Goal: Task Accomplishment & Management: Use online tool/utility

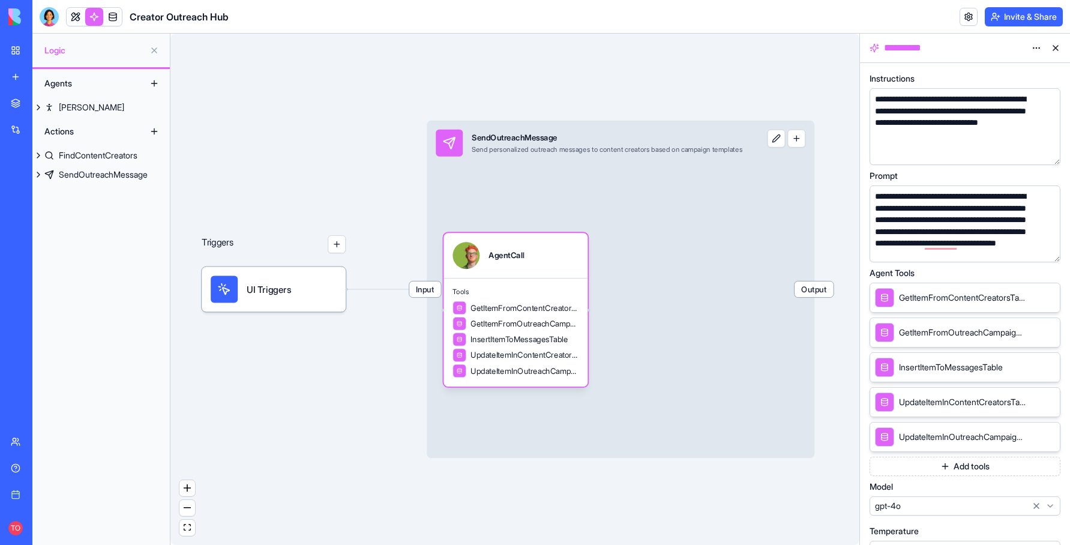
scroll to position [30, 0]
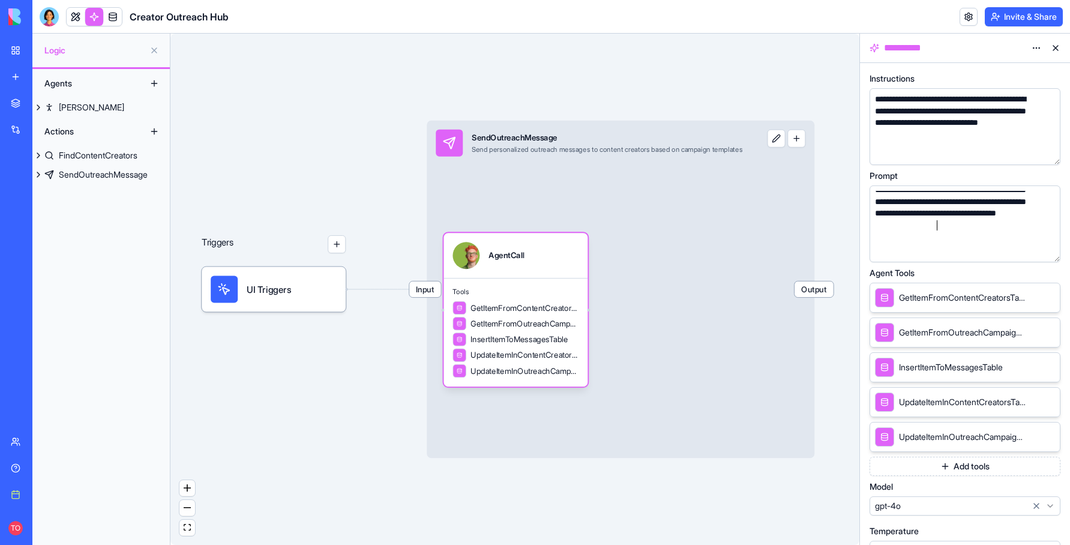
click at [939, 225] on div "**********" at bounding box center [953, 208] width 164 height 94
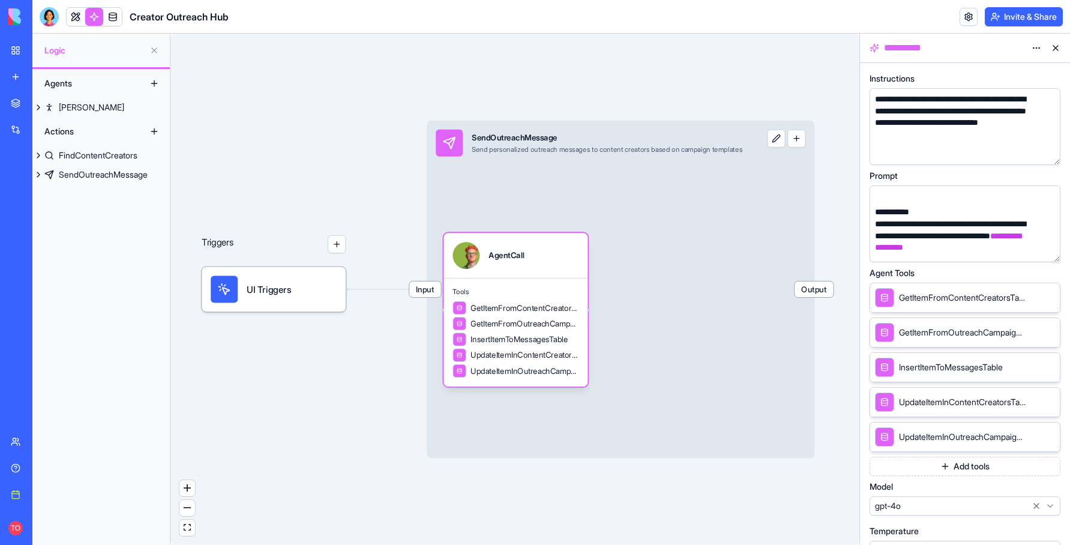
scroll to position [88, 0]
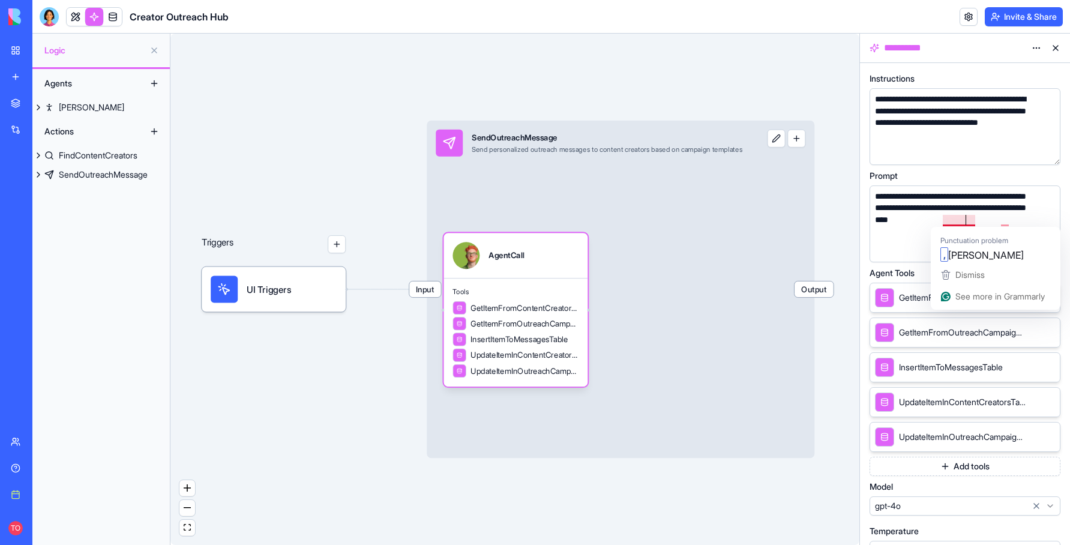
click at [968, 219] on div "**********" at bounding box center [953, 202] width 164 height 94
click at [992, 220] on div "**********" at bounding box center [953, 202] width 164 height 94
click at [940, 223] on div "**********" at bounding box center [953, 202] width 164 height 94
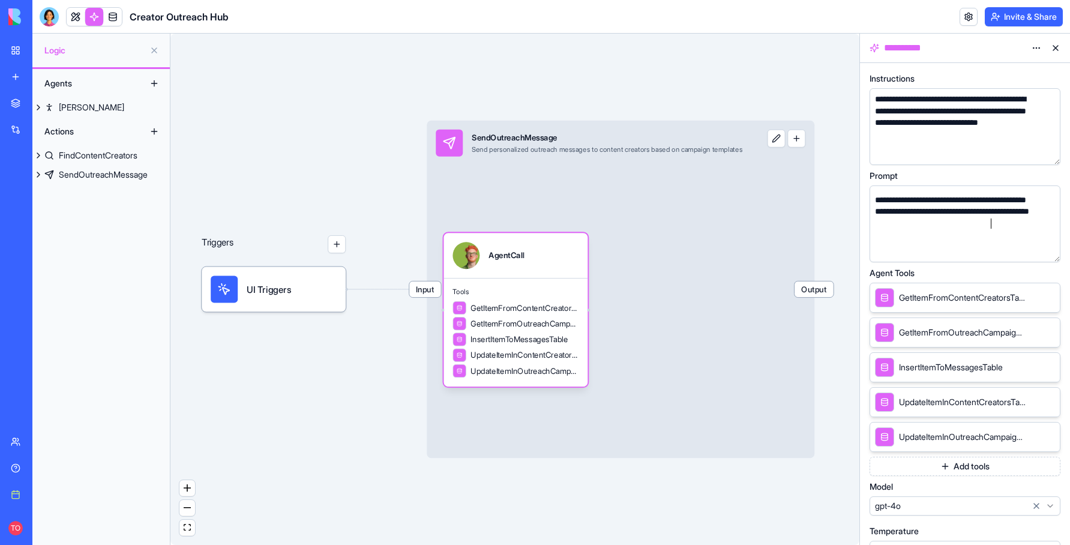
click at [991, 224] on div "**********" at bounding box center [953, 206] width 164 height 94
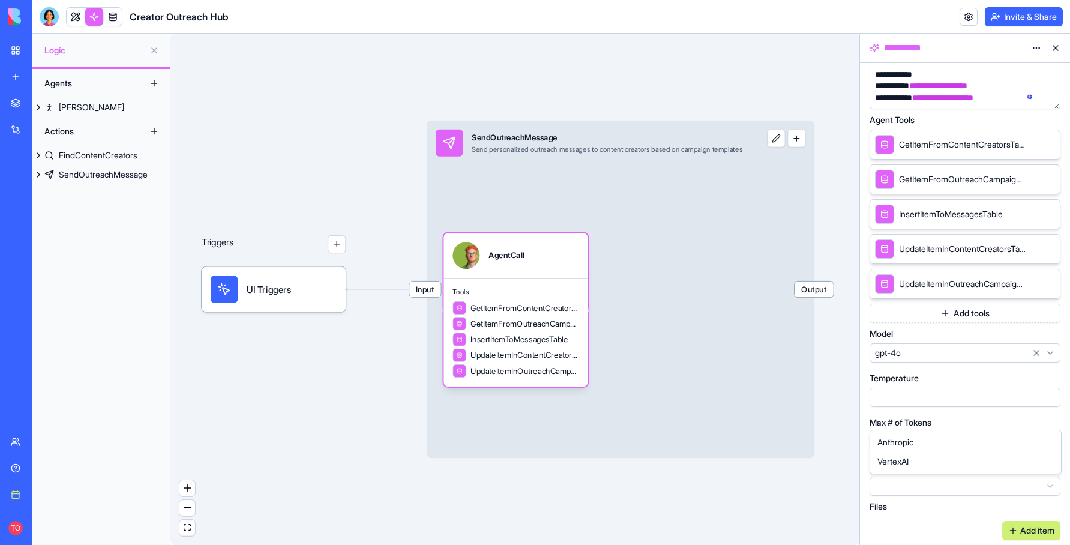
click at [1045, 488] on html "**********" at bounding box center [535, 272] width 1070 height 545
click at [1017, 490] on html "**********" at bounding box center [535, 272] width 1070 height 545
click at [1035, 530] on button "Add item" at bounding box center [1031, 530] width 58 height 19
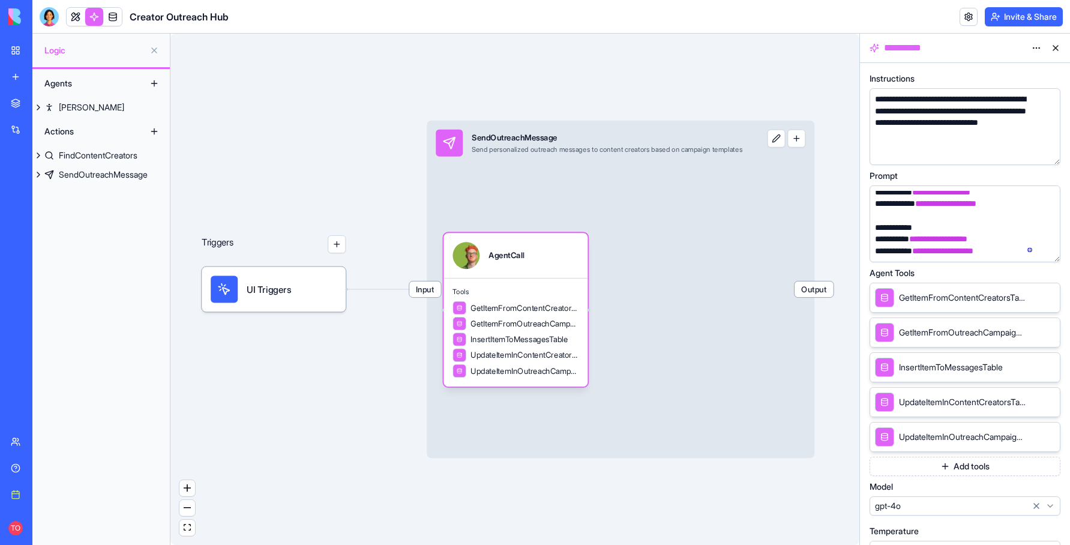
click at [1054, 50] on button at bounding box center [1055, 47] width 19 height 19
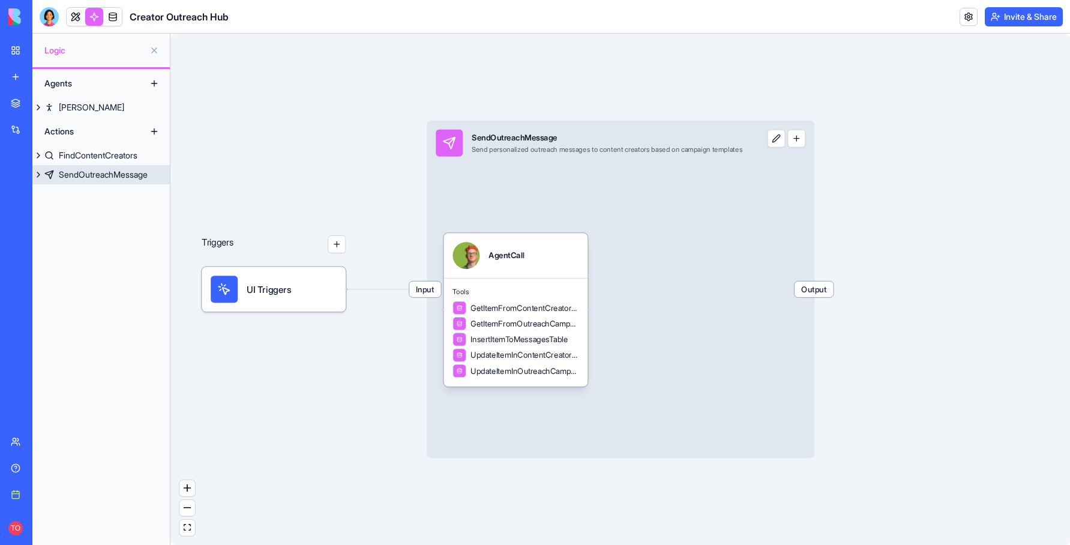
click at [92, 173] on div "SendOutreachMessage" at bounding box center [103, 175] width 89 height 12
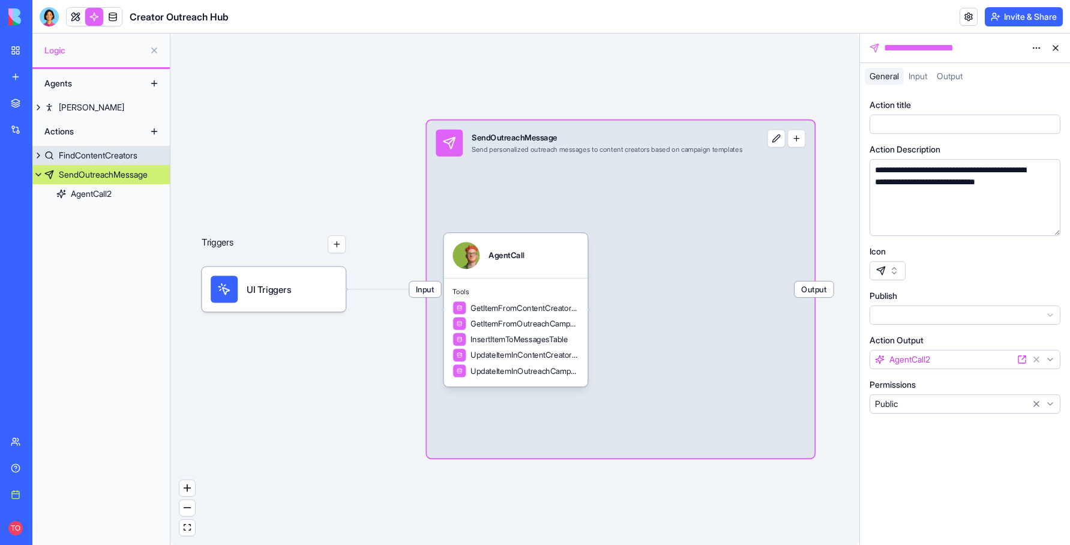
click at [106, 155] on div "FindContentCreators" at bounding box center [98, 155] width 79 height 12
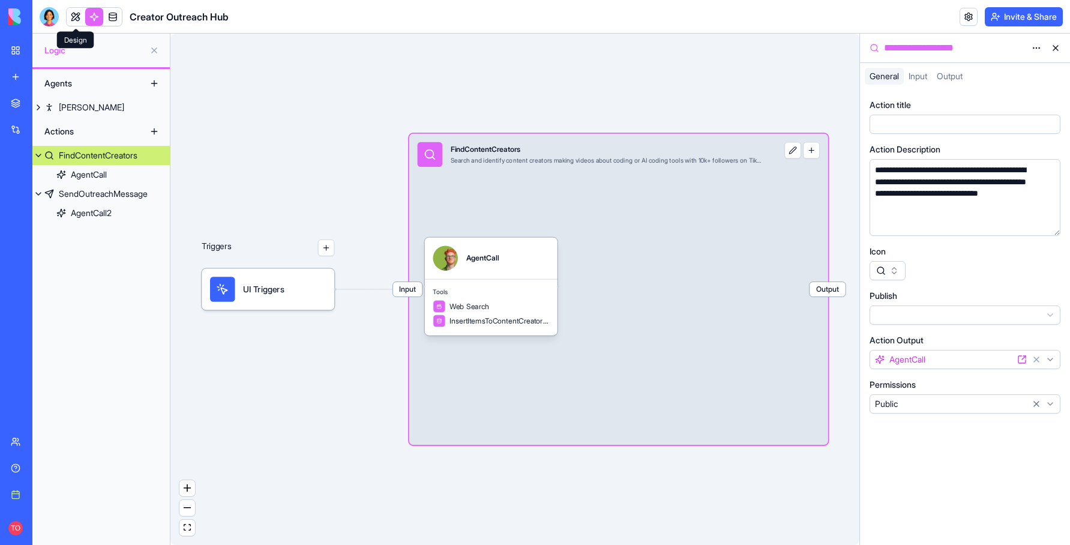
click at [79, 14] on link at bounding box center [76, 17] width 18 height 18
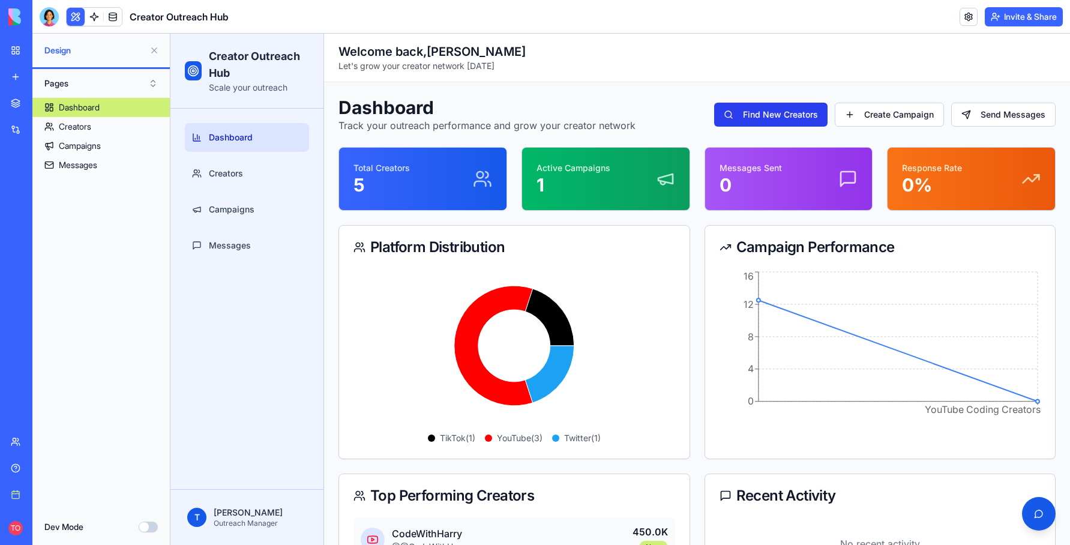
click at [772, 114] on button "Find New Creators" at bounding box center [770, 115] width 113 height 24
click at [903, 114] on button "Create Campaign" at bounding box center [889, 115] width 109 height 24
click at [992, 117] on button "Send Messages" at bounding box center [1003, 115] width 104 height 24
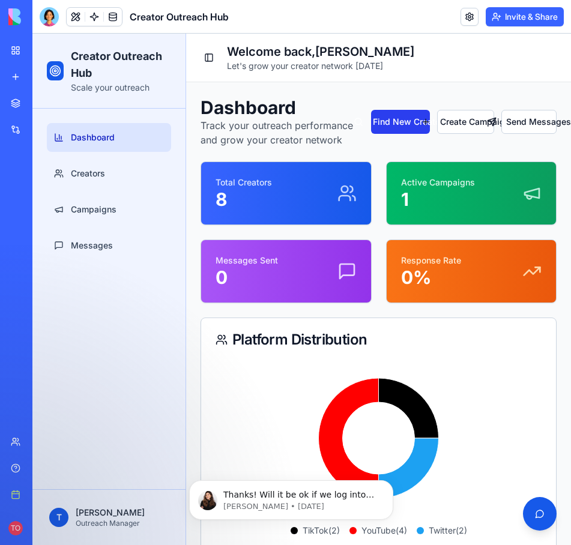
click at [406, 122] on button "Find New Creators" at bounding box center [400, 122] width 58 height 24
click at [521, 128] on button "Send Messages" at bounding box center [528, 122] width 55 height 24
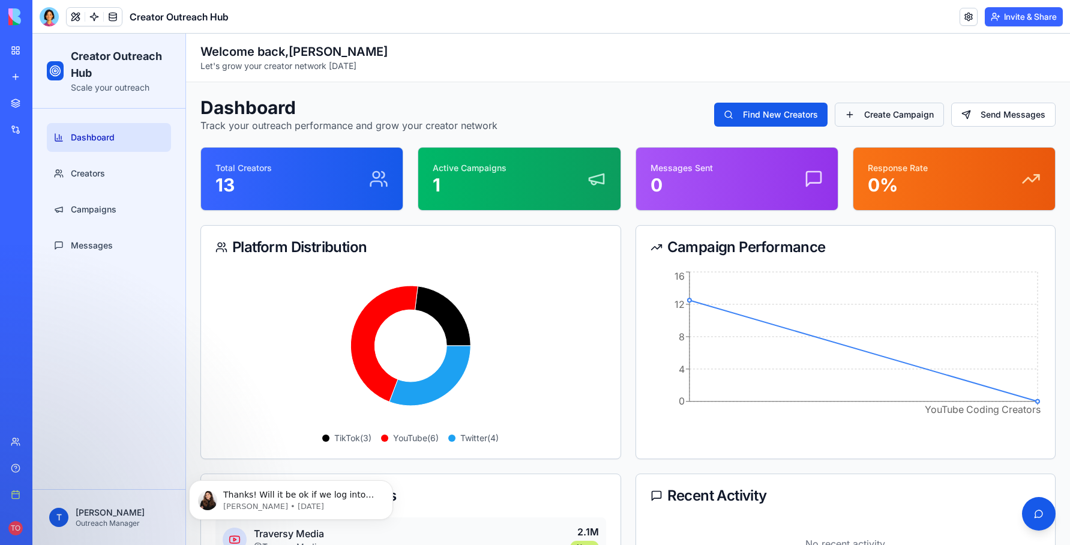
click at [570, 114] on button "Create Campaign" at bounding box center [889, 115] width 109 height 24
click at [570, 119] on button "Create Campaign" at bounding box center [889, 115] width 109 height 24
click at [96, 174] on span "Creators" at bounding box center [88, 173] width 34 height 12
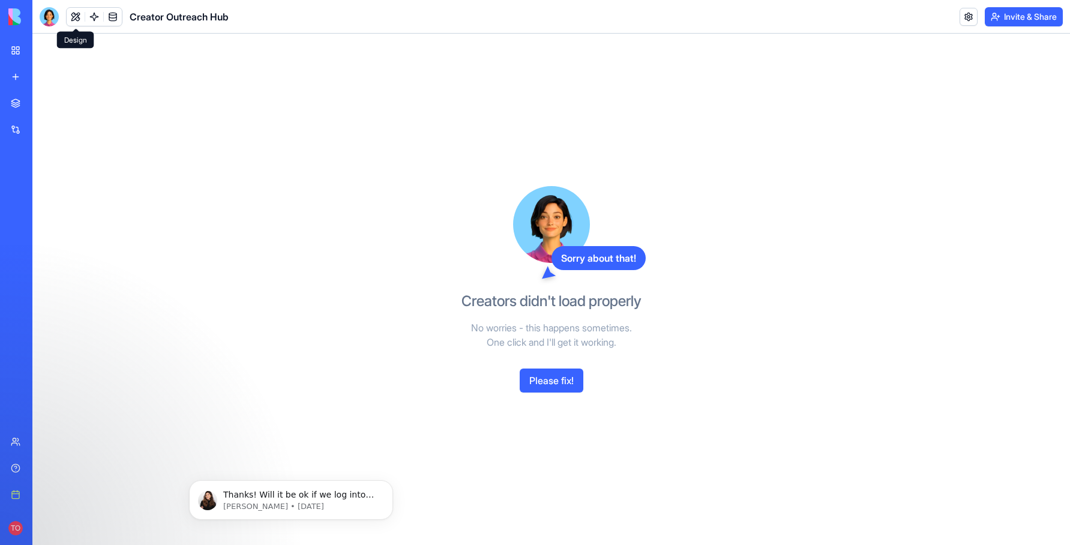
click at [547, 383] on button "Please fix!" at bounding box center [552, 380] width 64 height 24
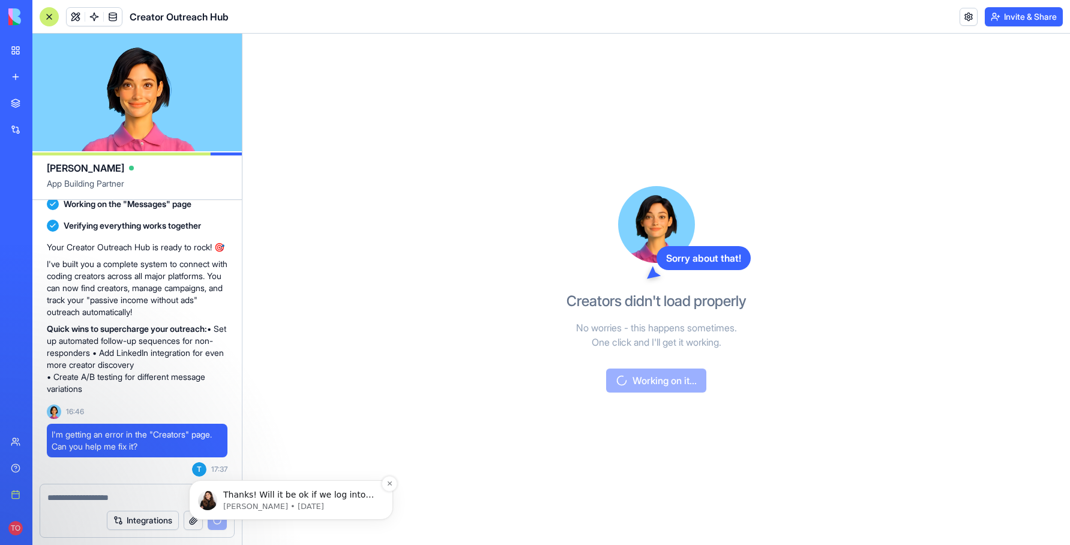
click at [318, 497] on p "Thanks! Will it be ok if we log into your account on your behalf to check what’…" at bounding box center [300, 495] width 155 height 12
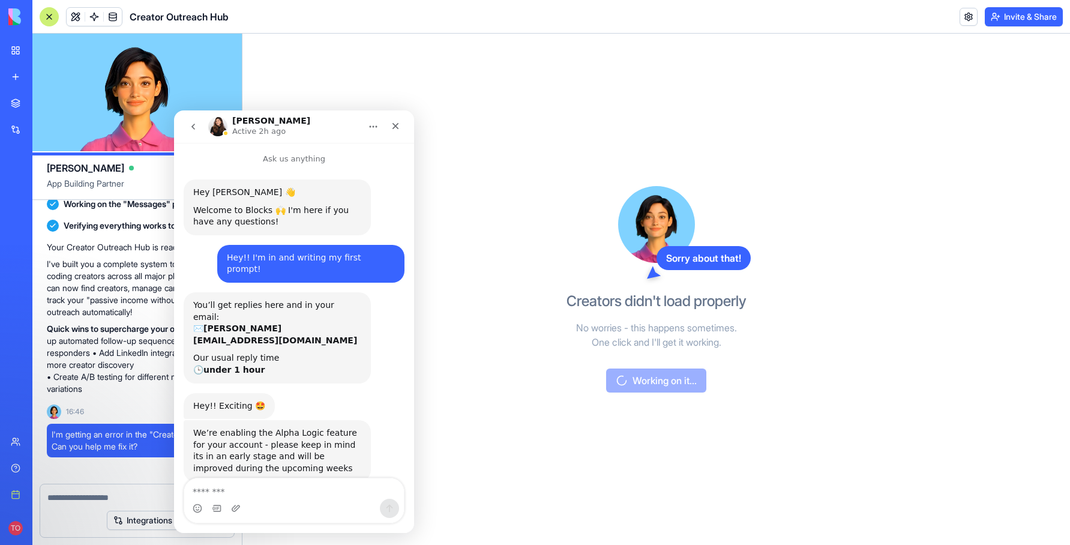
scroll to position [36, 0]
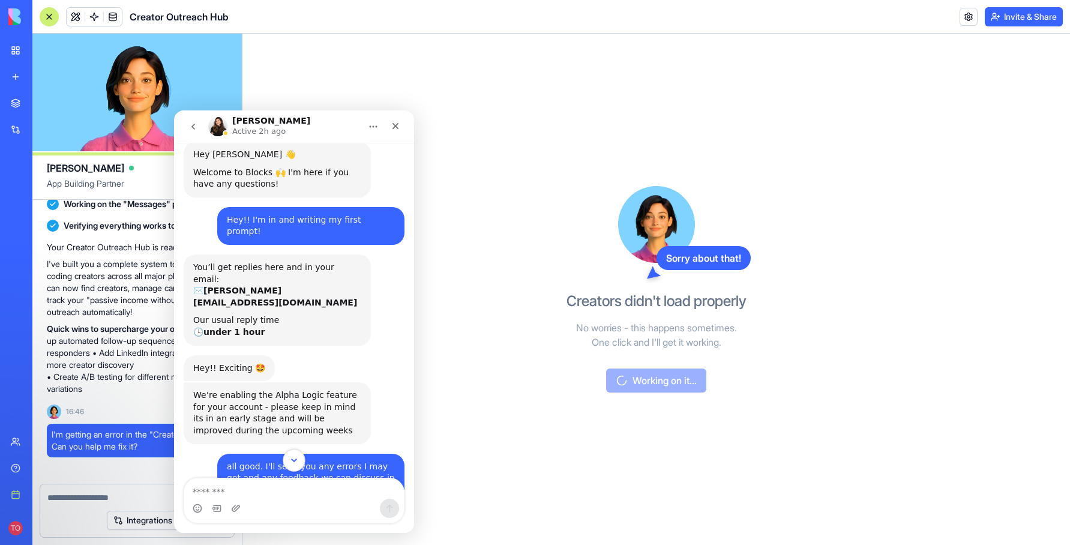
click at [291, 460] on icon "Scroll to bottom" at bounding box center [294, 460] width 11 height 11
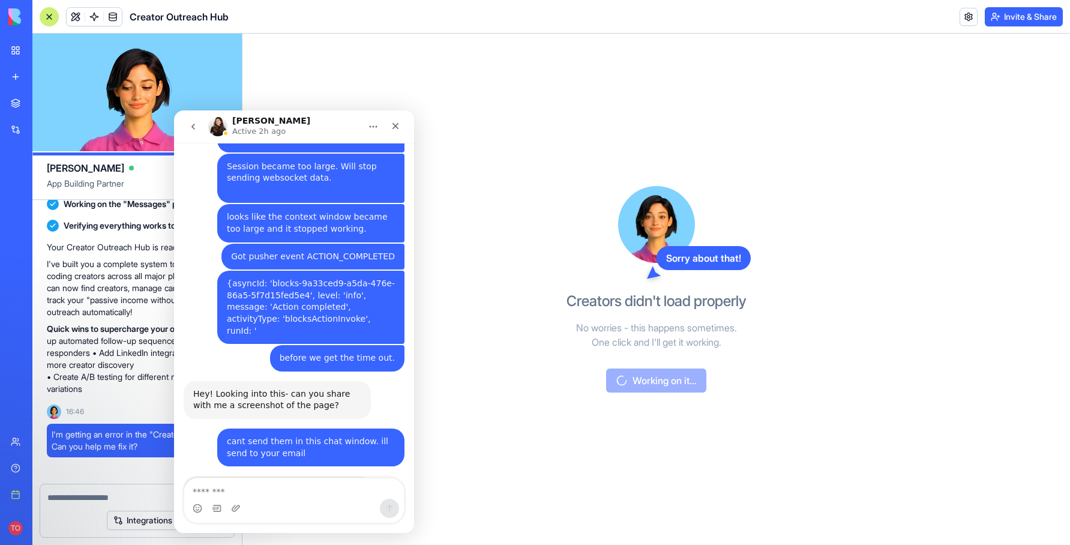
scroll to position [509, 0]
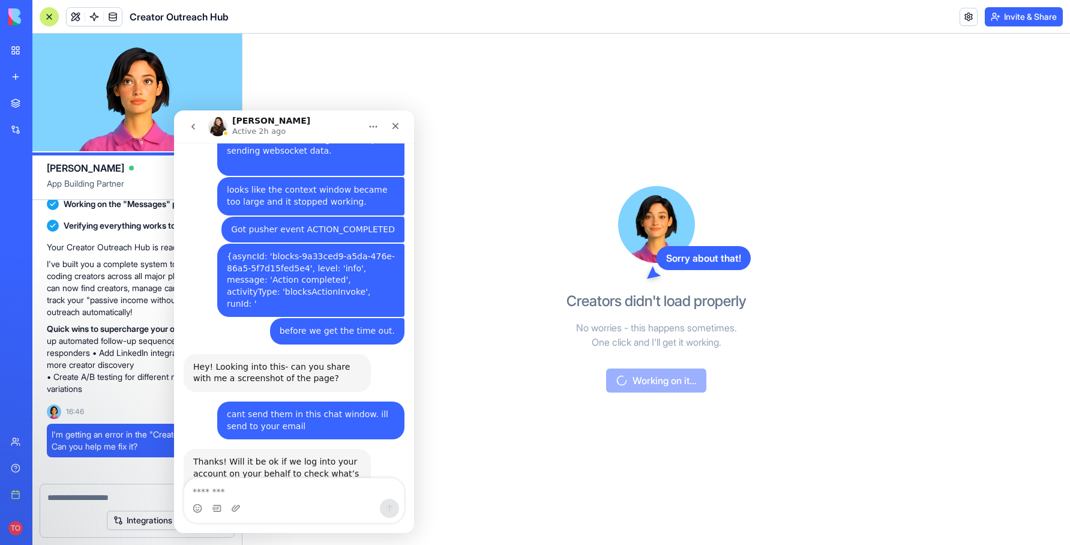
click at [547, 413] on div "Sorry about that! Creators didn't load properly No worries - this happens somet…" at bounding box center [656, 289] width 276 height 511
click at [396, 126] on icon "Close" at bounding box center [395, 126] width 7 height 7
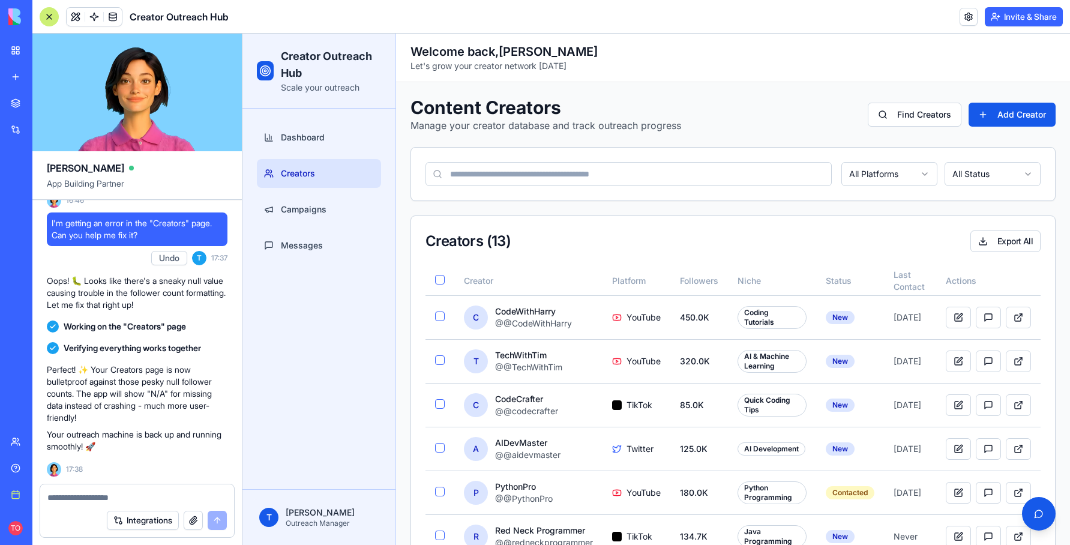
scroll to position [0, 0]
click at [570, 115] on button "Find Creators" at bounding box center [915, 115] width 94 height 24
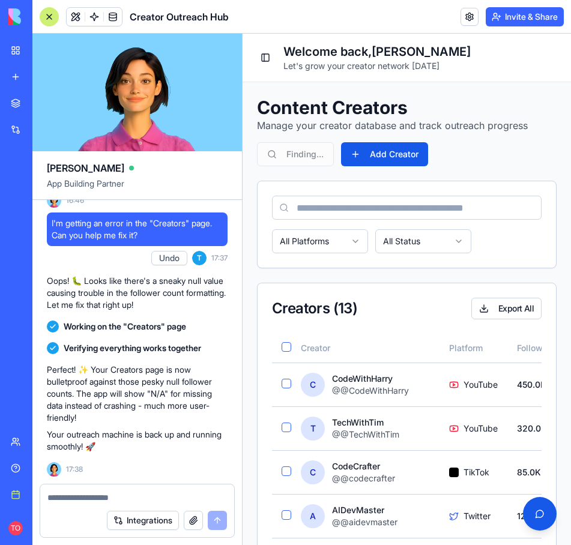
click at [553, 148] on div "Content Creators Manage your creator database and track outreach progress Findi…" at bounding box center [406, 132] width 299 height 70
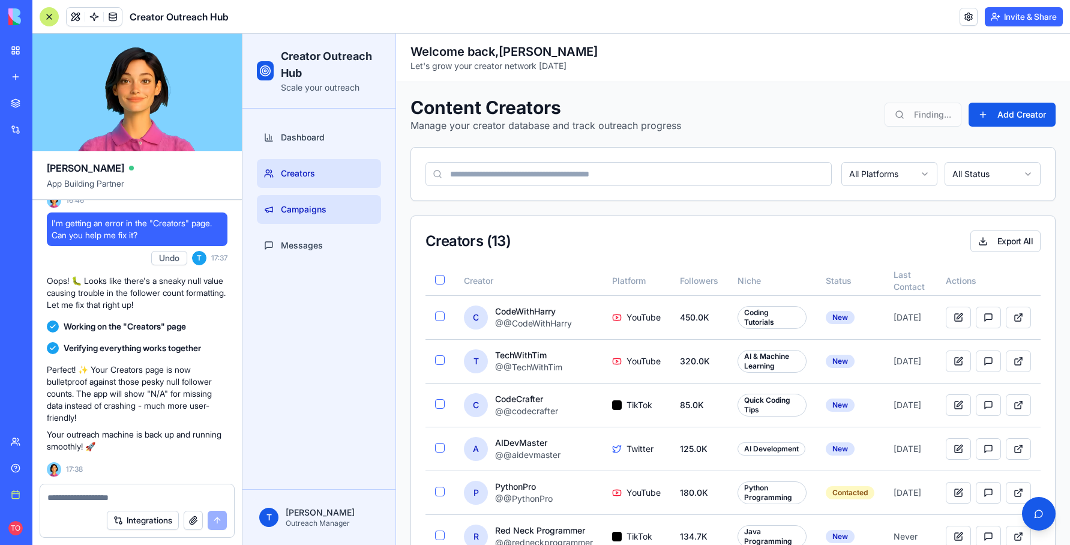
click at [302, 216] on link "Campaigns" at bounding box center [319, 209] width 124 height 29
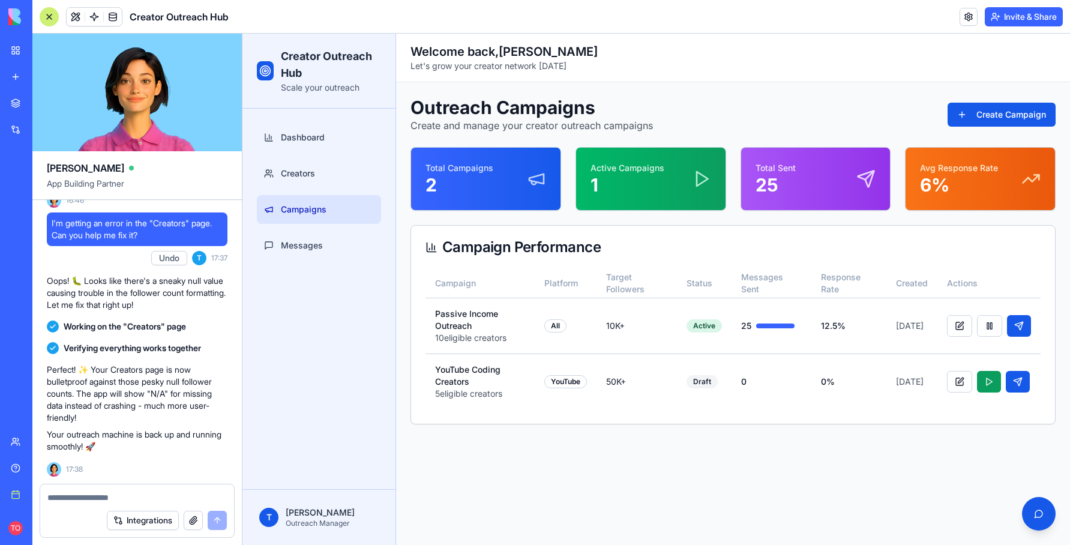
click at [570, 193] on div "Total Sent 25" at bounding box center [816, 179] width 121 height 34
click at [114, 13] on link at bounding box center [113, 17] width 18 height 18
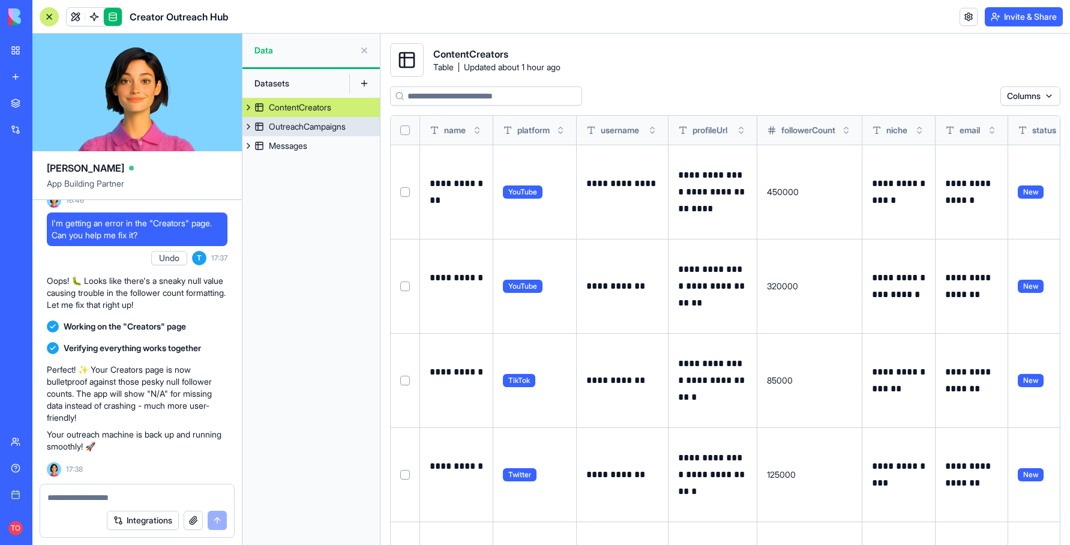
click at [320, 129] on div "OutreachCampaigns" at bounding box center [307, 127] width 77 height 12
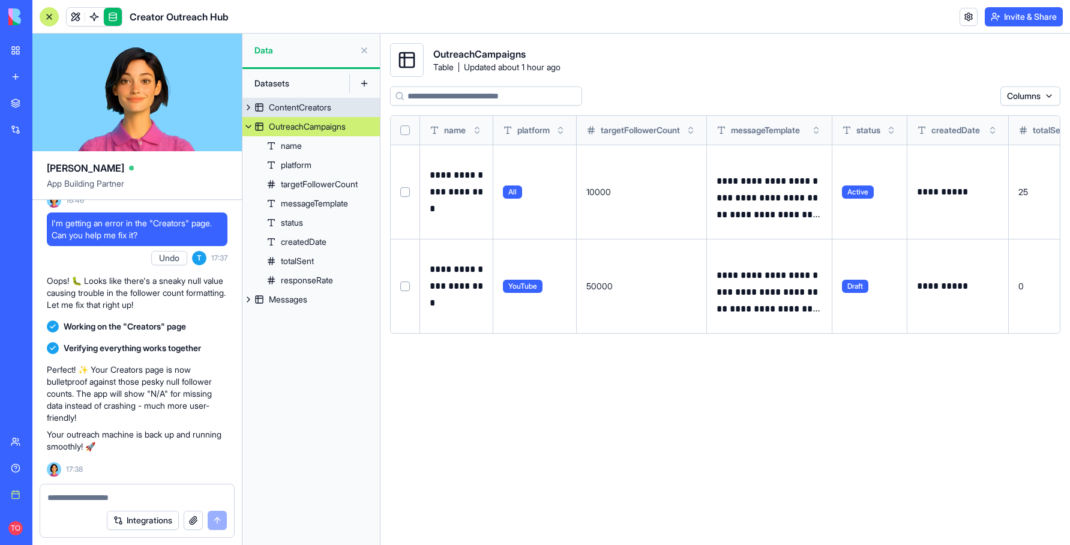
click at [297, 111] on div "ContentCreators" at bounding box center [300, 107] width 62 height 12
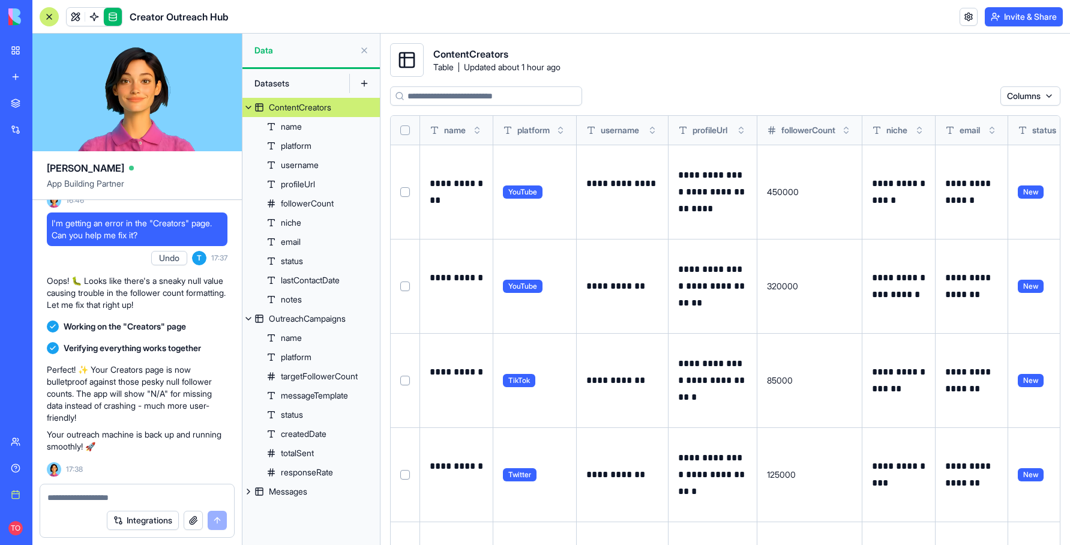
click at [250, 107] on button at bounding box center [248, 107] width 12 height 19
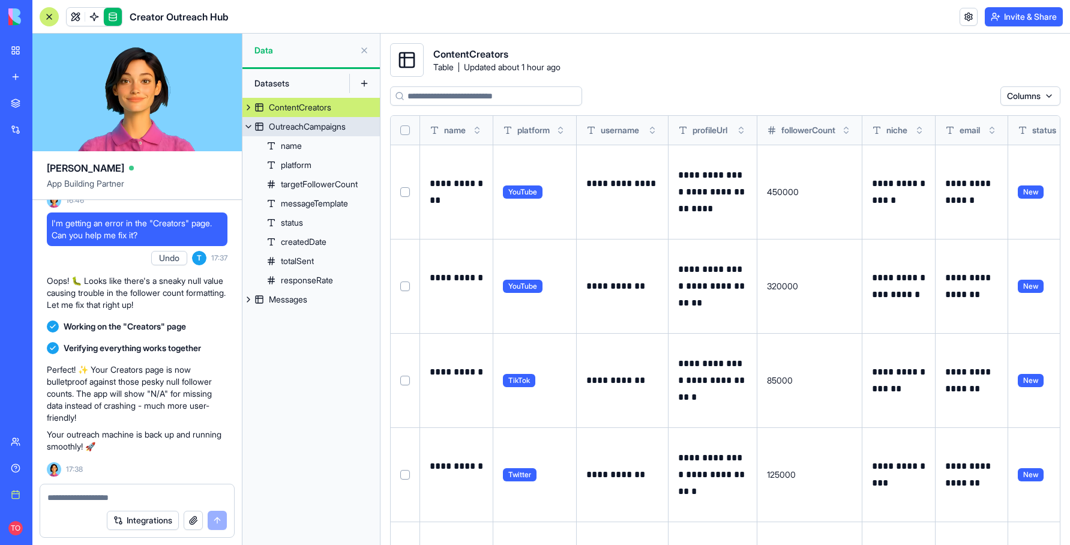
click at [251, 127] on button at bounding box center [248, 126] width 12 height 19
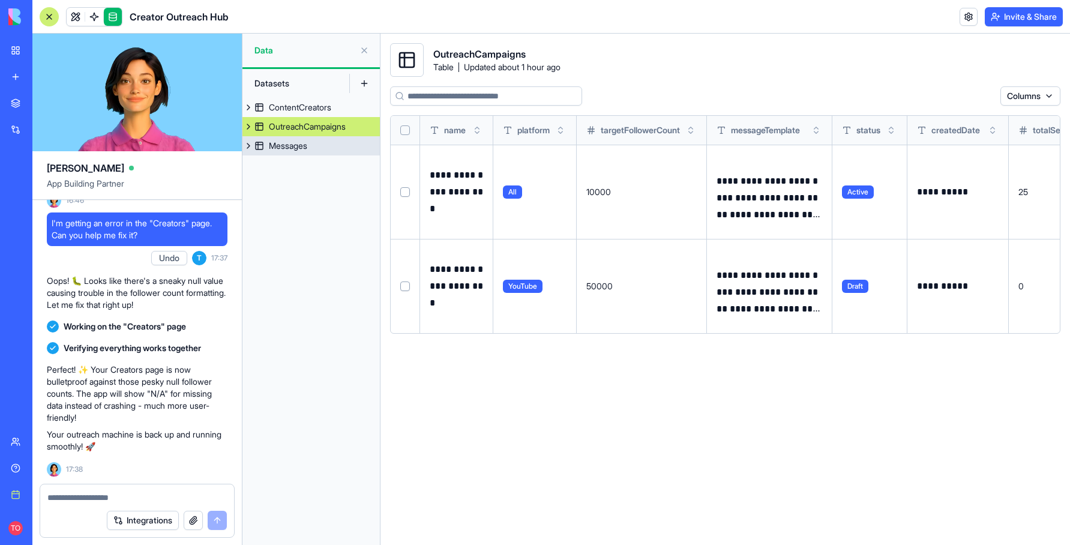
click at [248, 149] on button at bounding box center [248, 145] width 12 height 19
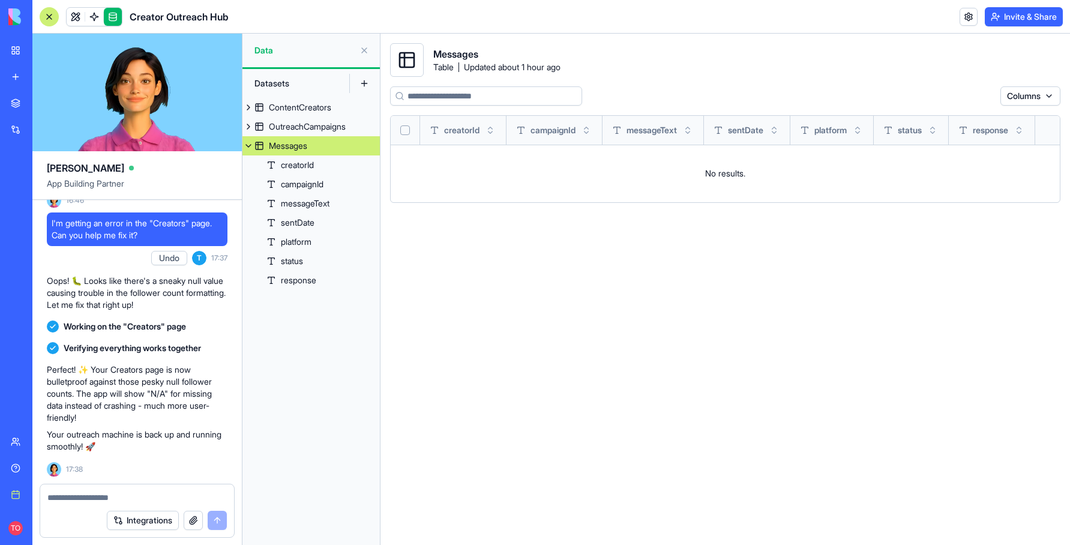
click at [248, 149] on button at bounding box center [248, 145] width 12 height 19
click at [76, 14] on link at bounding box center [76, 17] width 18 height 18
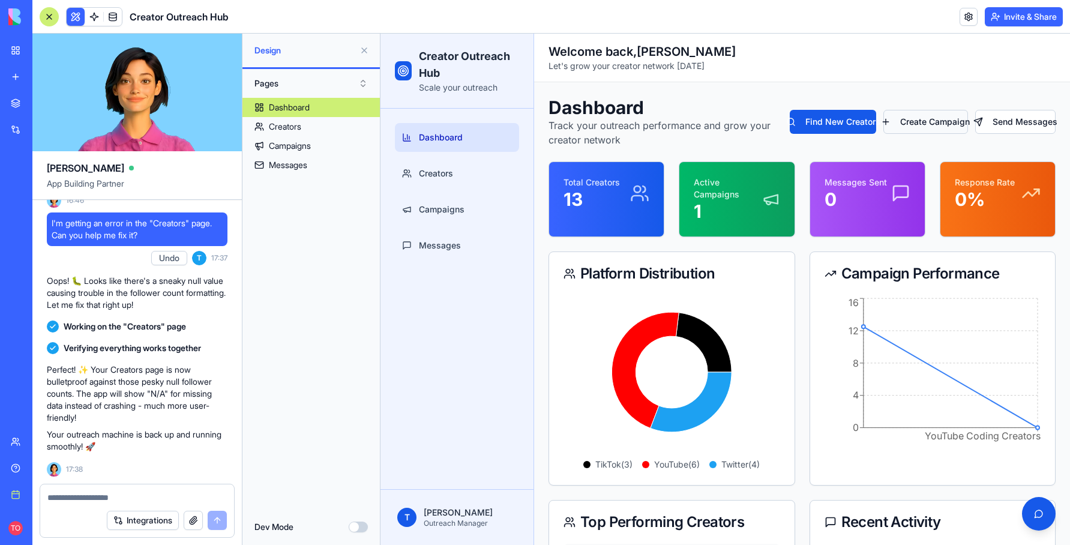
click at [570, 125] on button "Create Campaign" at bounding box center [925, 122] width 84 height 24
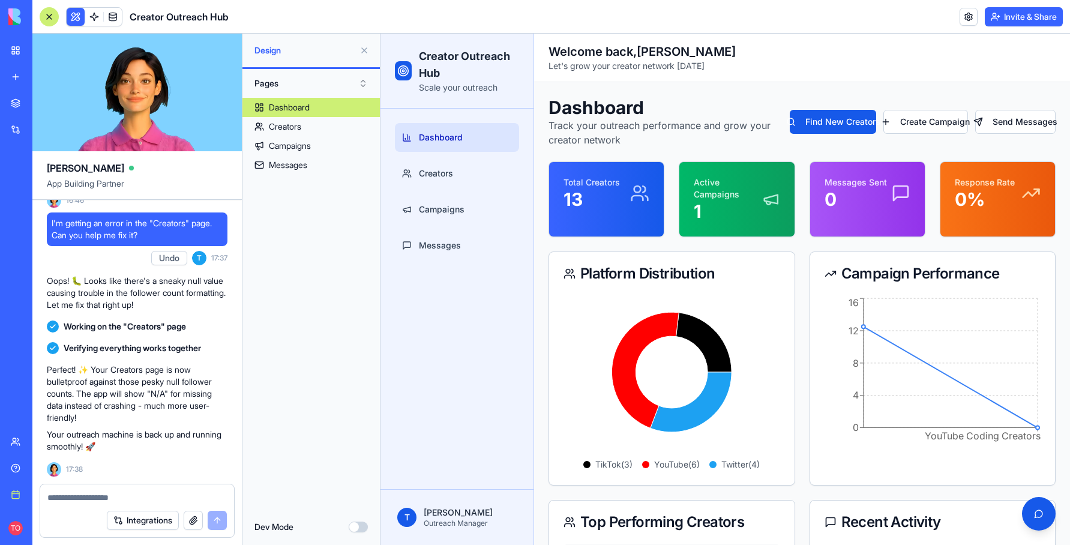
click at [353, 527] on button "Dev Mode" at bounding box center [358, 526] width 19 height 11
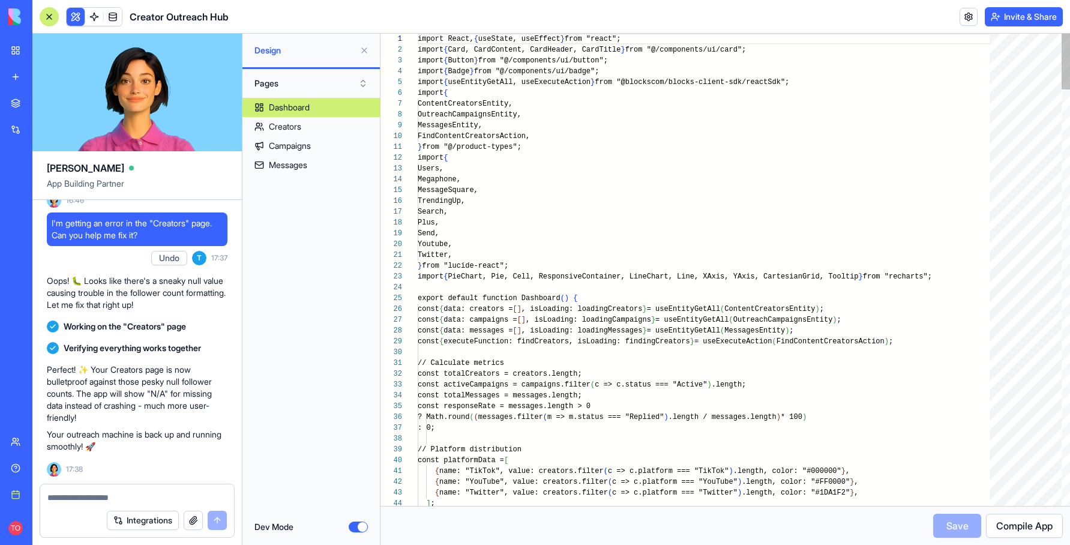
scroll to position [108, 0]
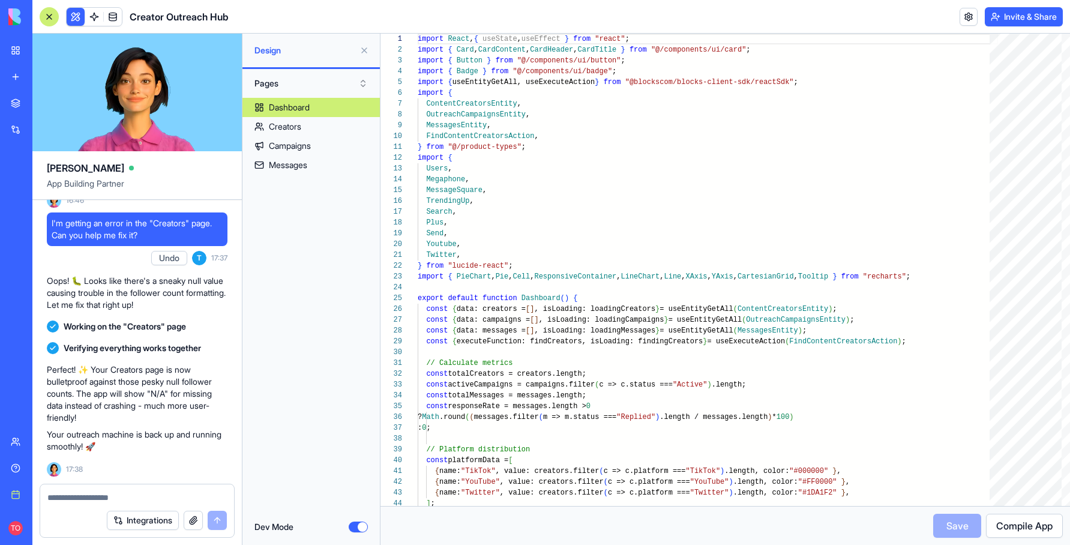
click at [362, 526] on button "Dev Mode" at bounding box center [358, 526] width 19 height 11
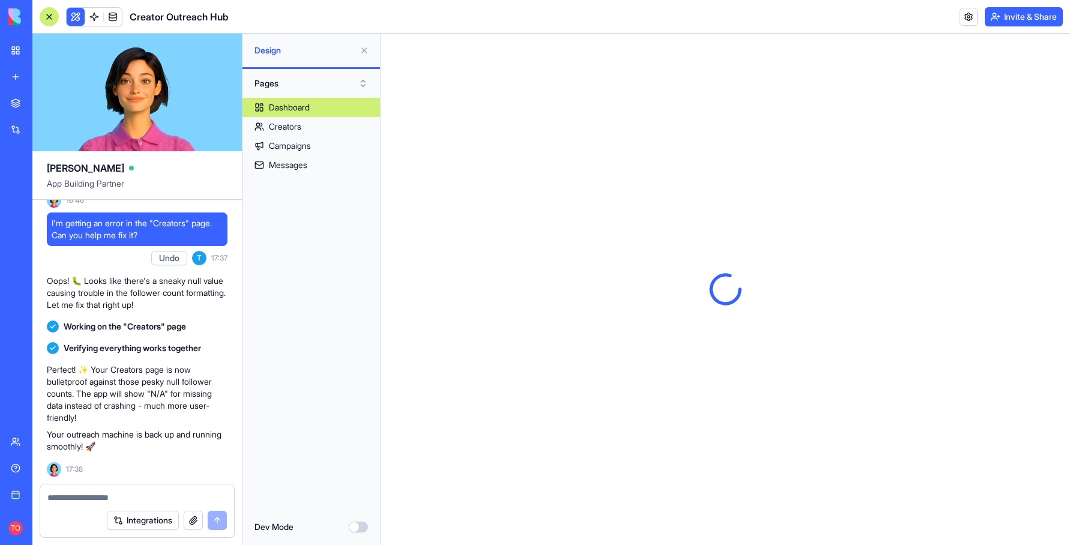
scroll to position [0, 0]
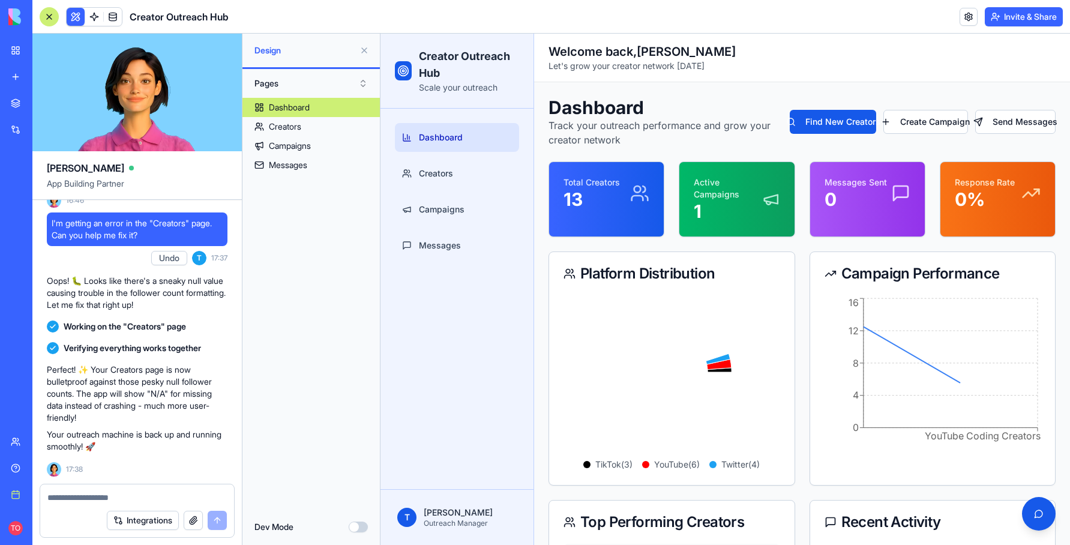
click at [354, 527] on button "Dev Mode" at bounding box center [358, 526] width 19 height 11
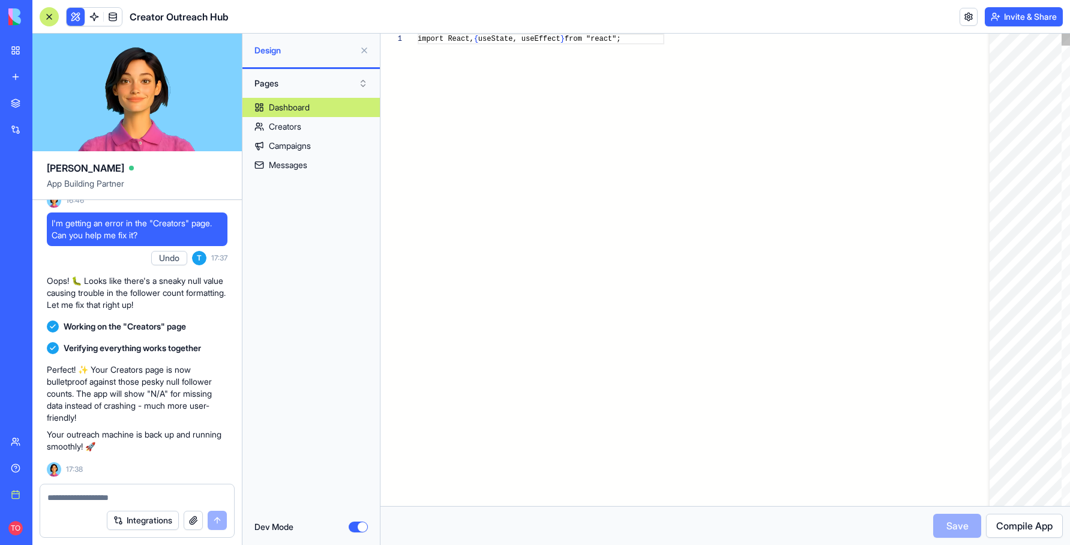
scroll to position [108, 0]
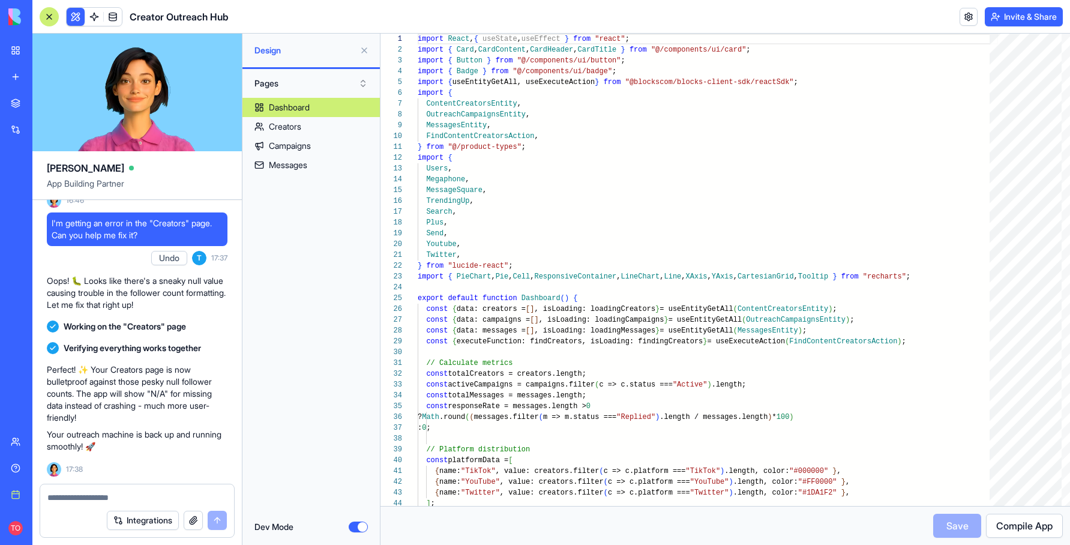
click at [570, 528] on span "Compile App" at bounding box center [1024, 525] width 56 height 14
click at [570, 21] on link at bounding box center [969, 17] width 18 height 18
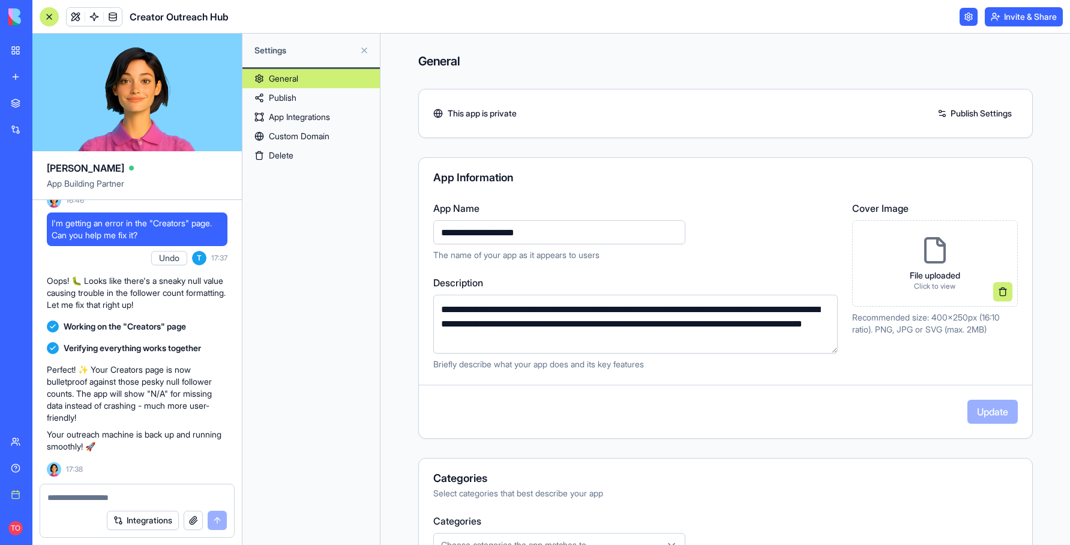
click at [310, 137] on link "Custom Domain" at bounding box center [310, 136] width 137 height 19
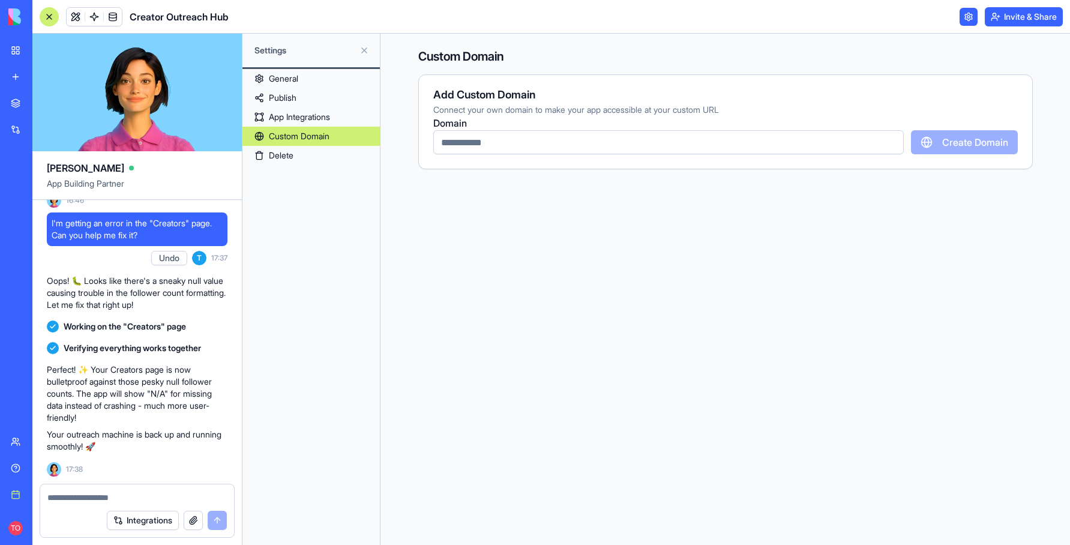
click at [302, 119] on link "App Integrations" at bounding box center [310, 116] width 137 height 19
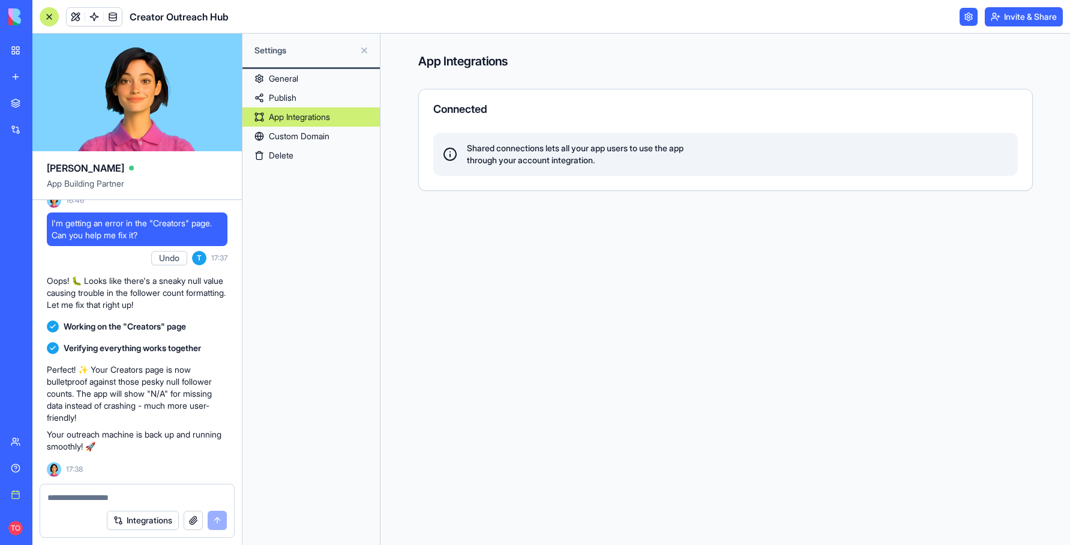
click at [298, 82] on link "General" at bounding box center [310, 78] width 137 height 19
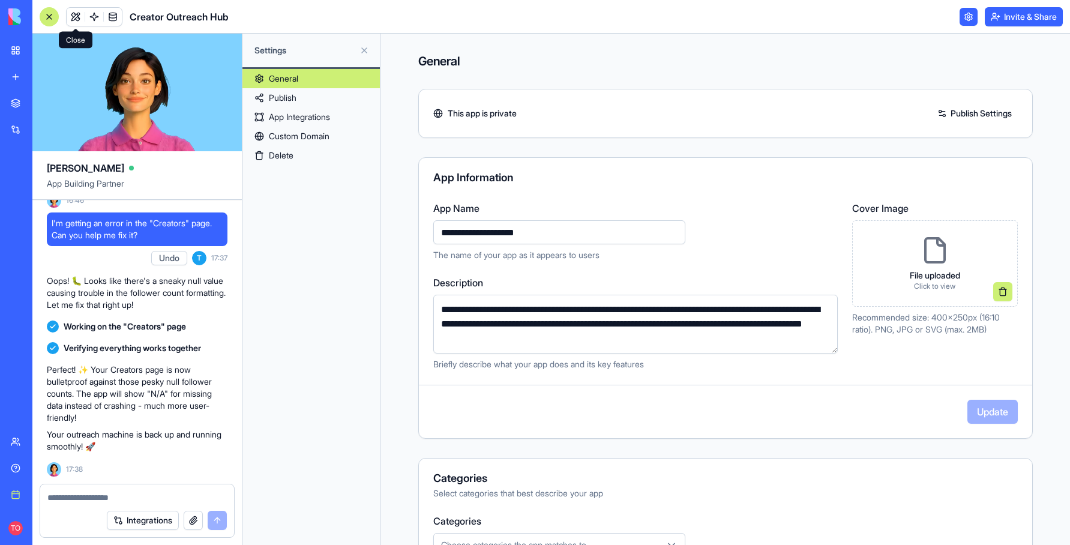
click at [76, 17] on link at bounding box center [76, 17] width 18 height 18
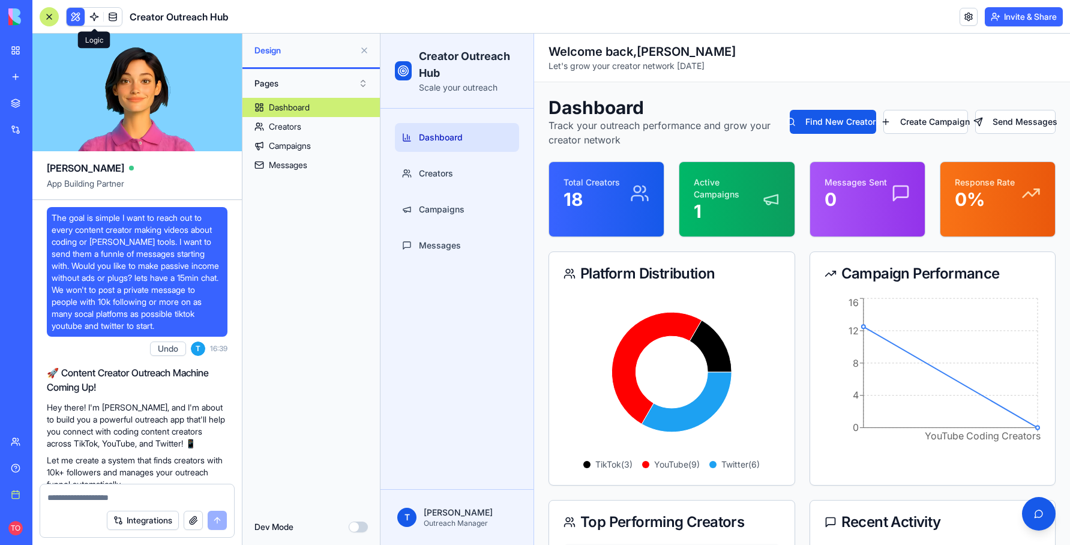
click at [94, 13] on link at bounding box center [94, 17] width 18 height 18
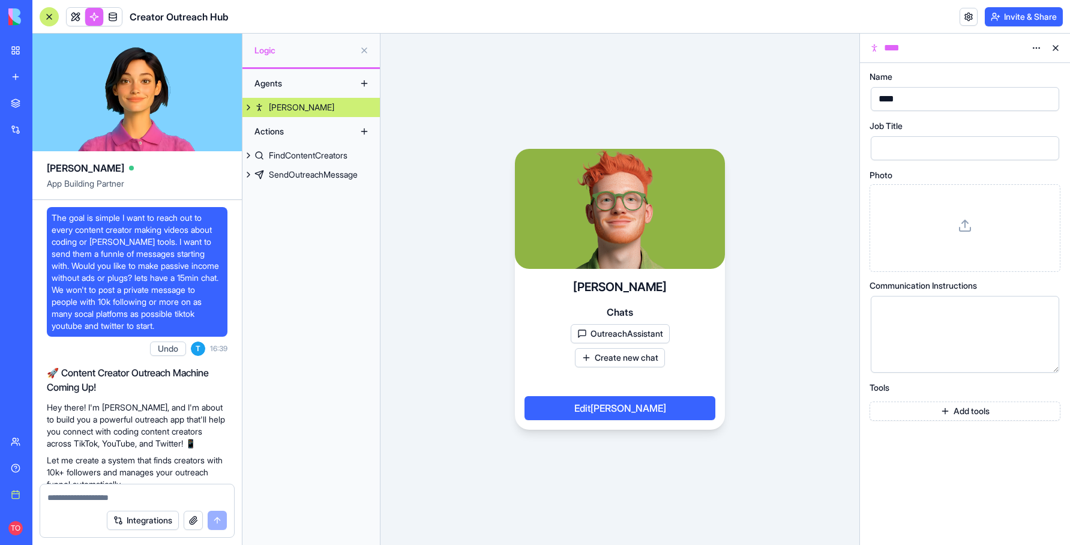
click at [570, 332] on button "OutreachAssistant" at bounding box center [620, 333] width 99 height 19
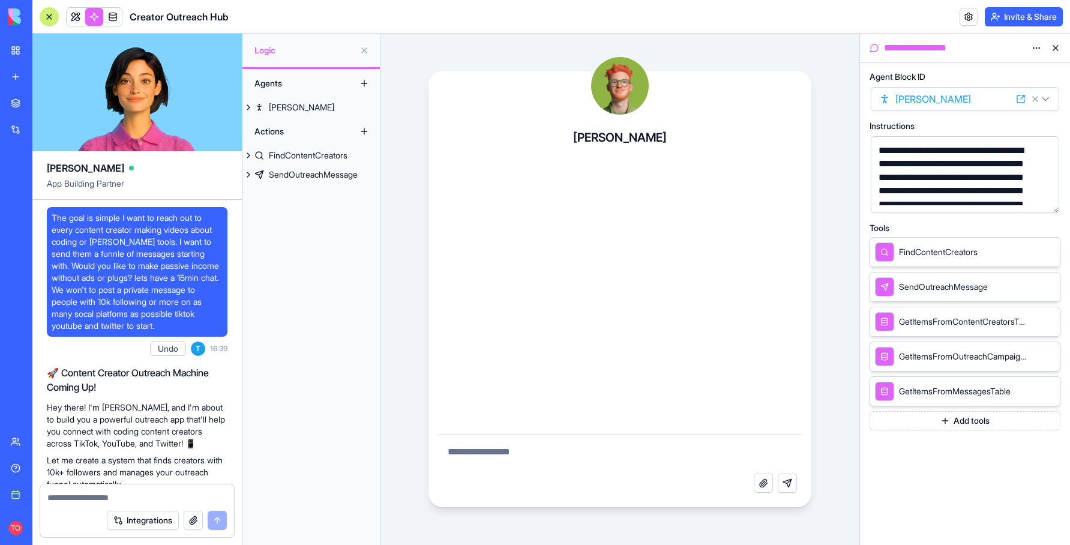
click at [570, 291] on div "SendOutreachMessage" at bounding box center [965, 287] width 191 height 30
click at [570, 287] on span "SendOutreachMessage" at bounding box center [943, 287] width 89 height 12
click at [570, 288] on icon at bounding box center [1034, 286] width 10 height 10
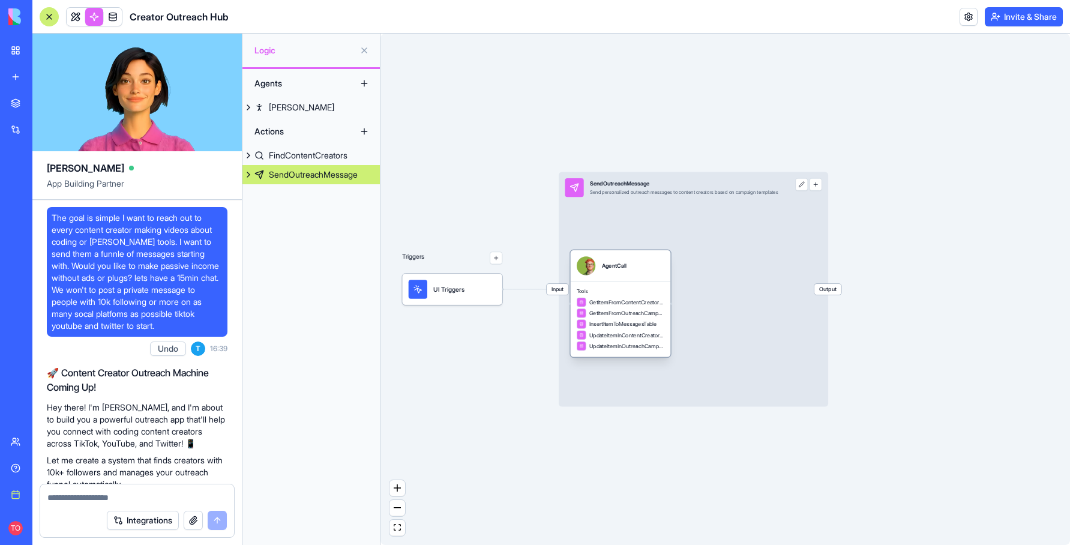
click at [570, 303] on span "GetItemFromContentCreatorsTable" at bounding box center [626, 302] width 75 height 8
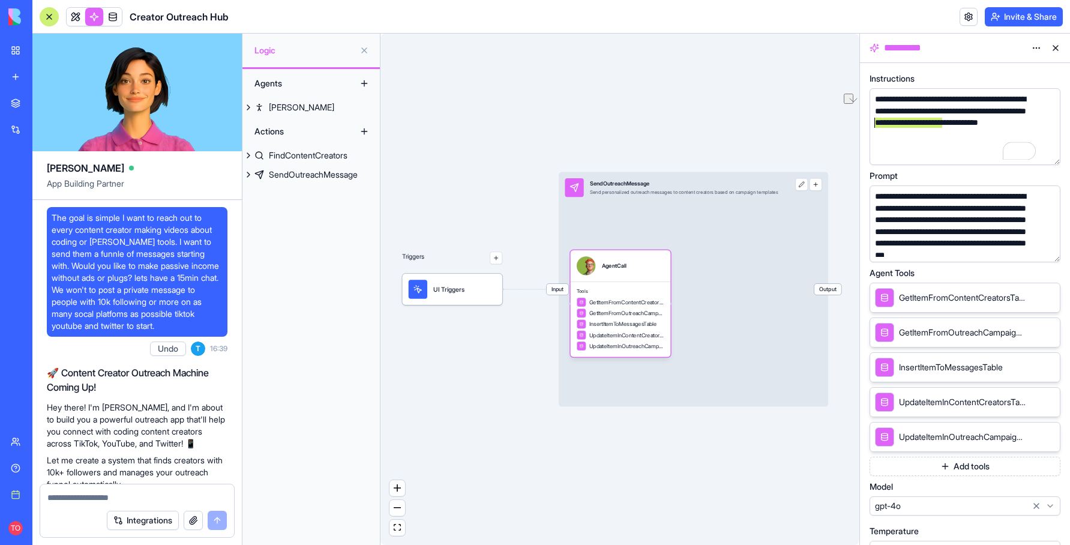
drag, startPoint x: 942, startPoint y: 123, endPoint x: 876, endPoint y: 128, distance: 65.6
click at [570, 128] on div "**********" at bounding box center [953, 117] width 164 height 47
click at [570, 124] on div "**********" at bounding box center [953, 117] width 164 height 47
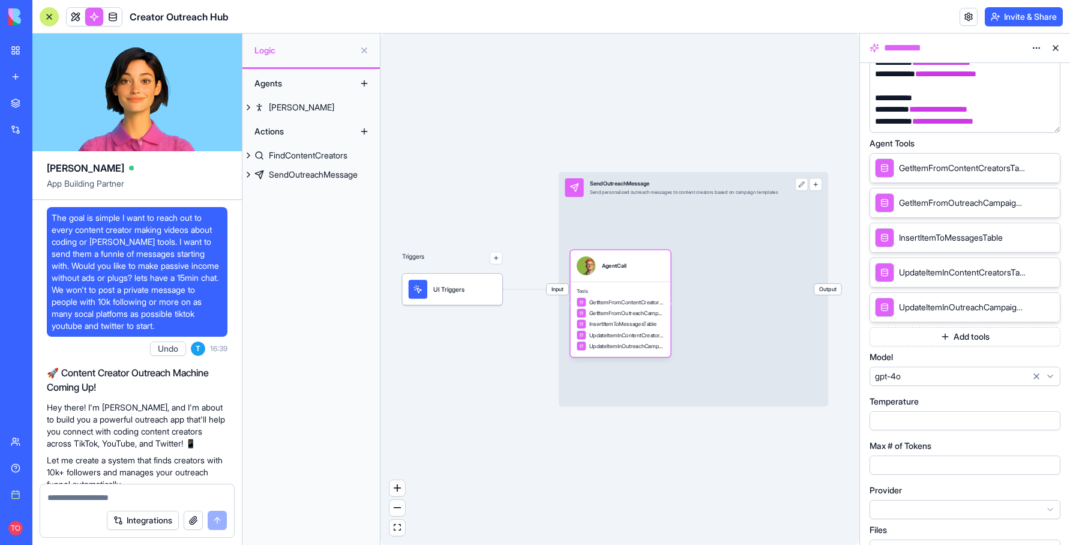
scroll to position [175, 0]
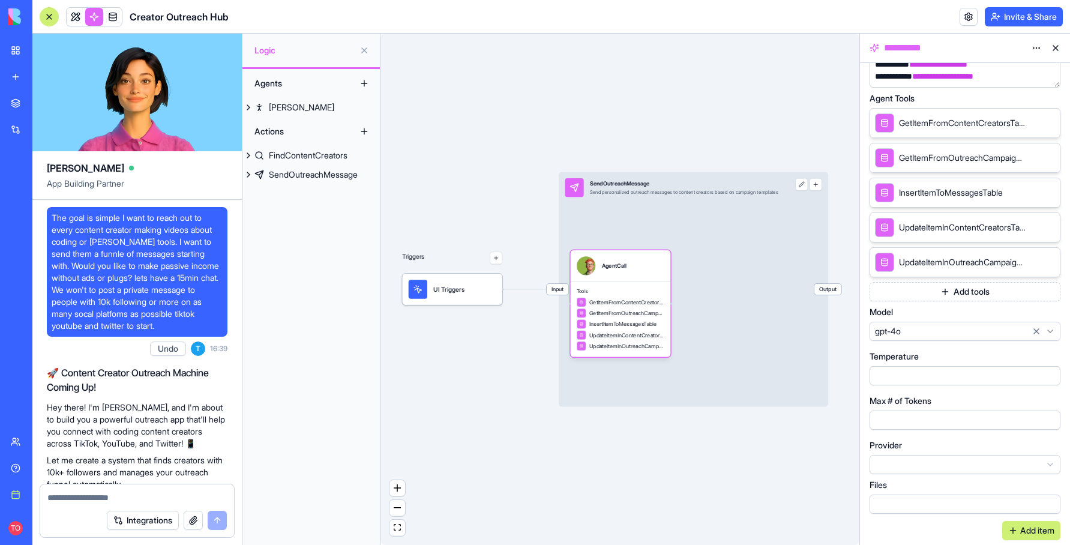
click at [570, 47] on button at bounding box center [1055, 47] width 19 height 19
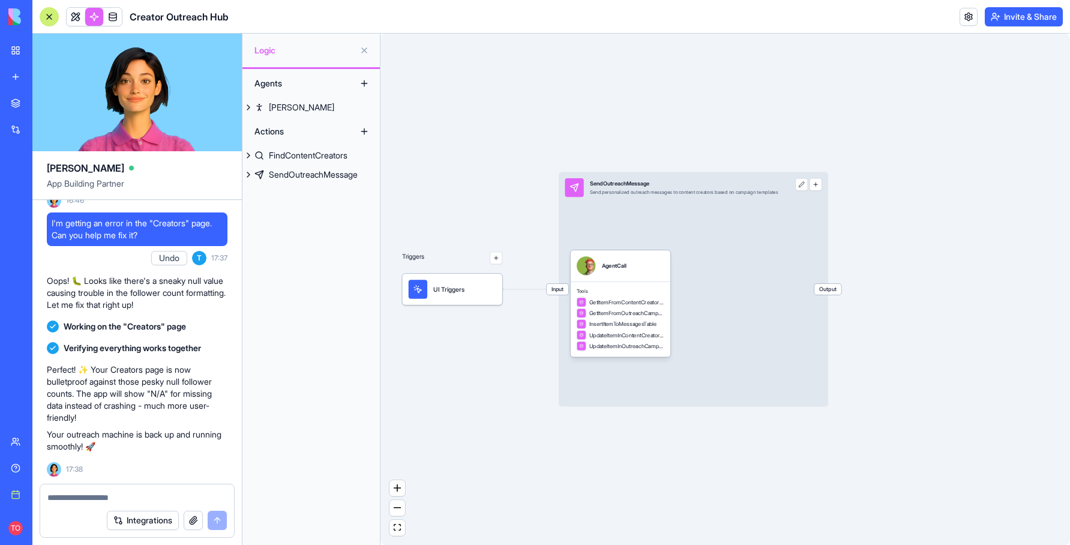
scroll to position [698, 0]
click at [77, 16] on link at bounding box center [76, 17] width 18 height 18
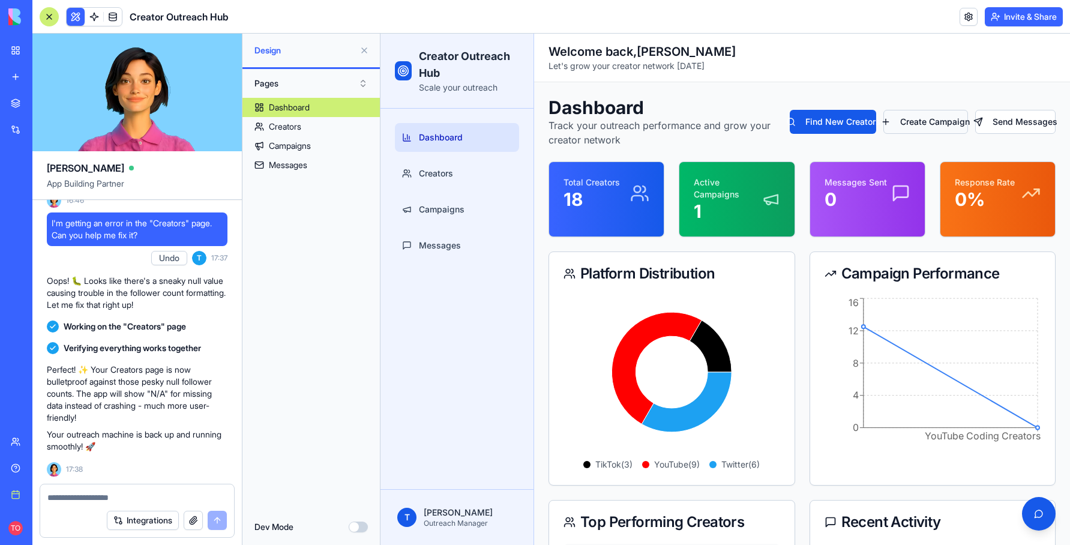
click at [570, 124] on button "Create Campaign" at bounding box center [925, 122] width 84 height 24
click at [570, 125] on button "Find New Creators" at bounding box center [833, 122] width 87 height 24
click at [311, 128] on link "Creators" at bounding box center [310, 126] width 137 height 19
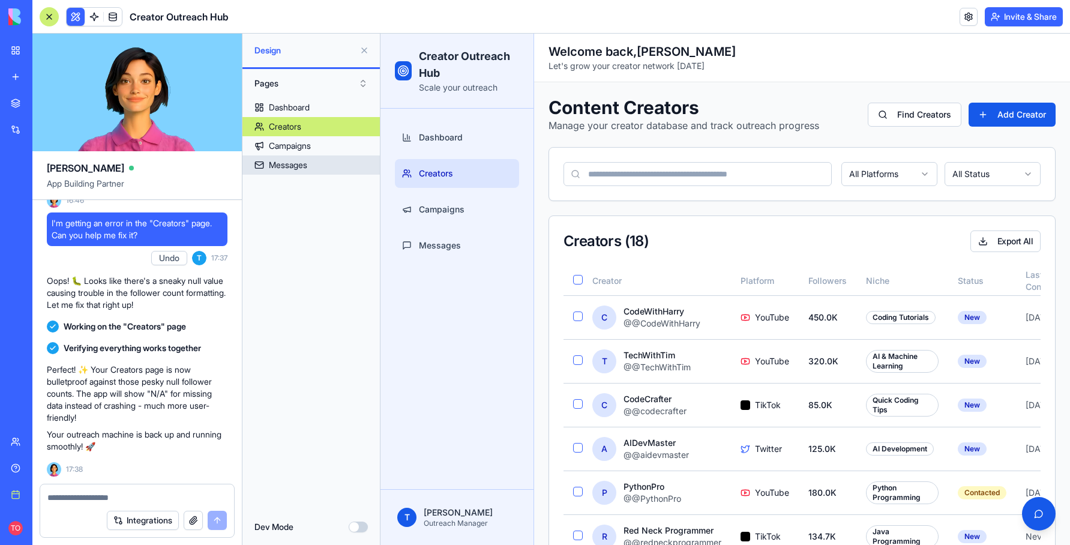
click at [317, 165] on link "Messages" at bounding box center [310, 164] width 137 height 19
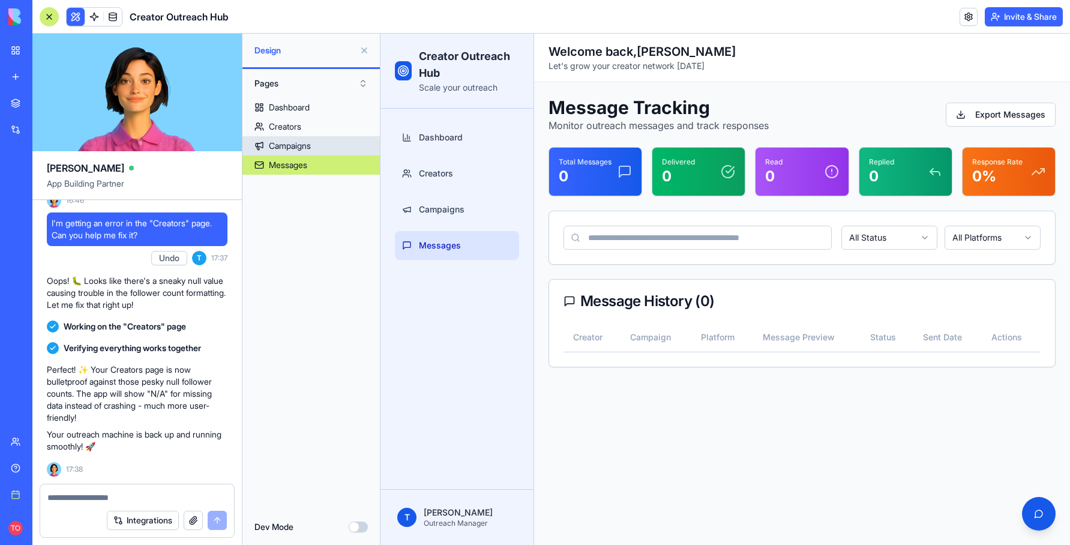
click at [295, 147] on div "Campaigns" at bounding box center [290, 146] width 42 height 12
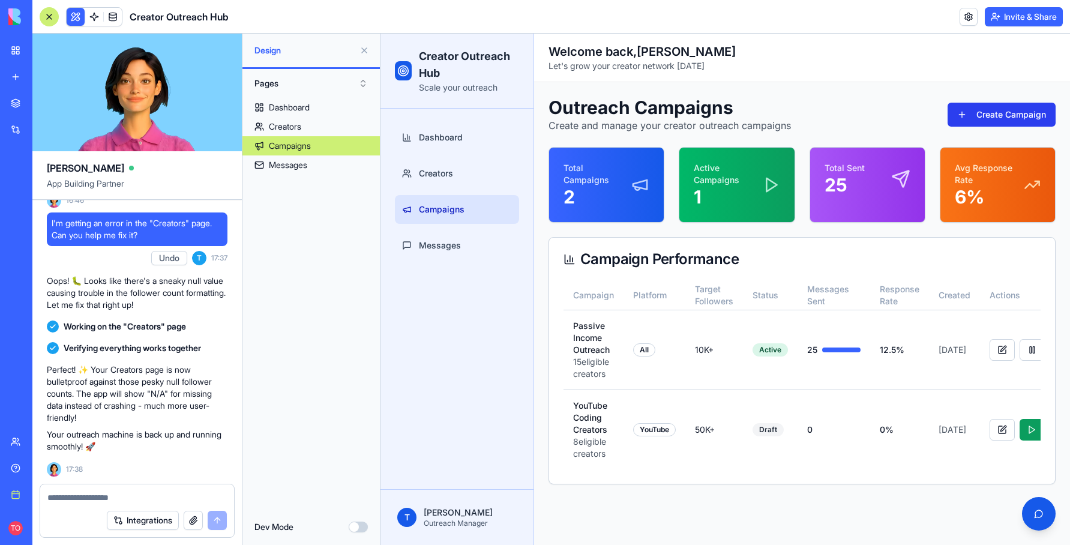
click at [570, 118] on button "Create Campaign" at bounding box center [1002, 115] width 108 height 24
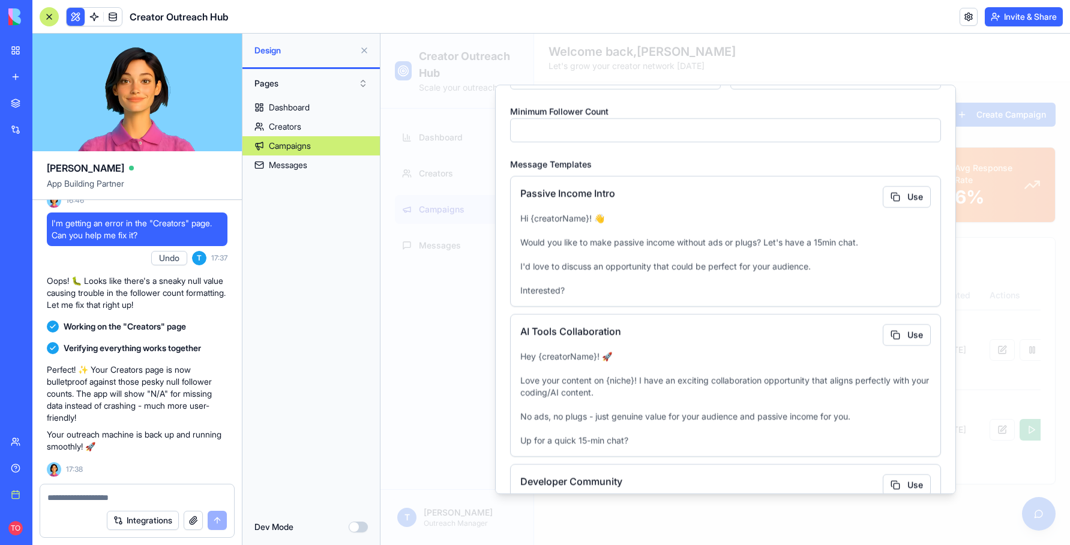
scroll to position [70, 0]
click at [570, 290] on p "Hi {creatorName}! 👋 Would you like to make passive income without ads or plugs?…" at bounding box center [725, 254] width 410 height 84
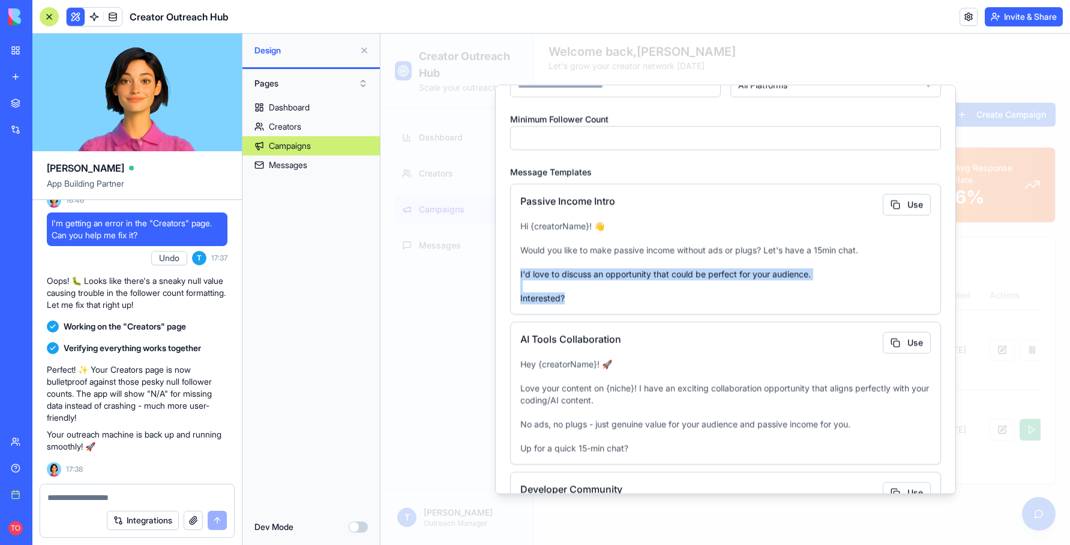
drag, startPoint x: 574, startPoint y: 299, endPoint x: 518, endPoint y: 274, distance: 61.2
click at [518, 274] on div "Passive Income Intro Use Hi {creatorName}! 👋 Would you like to make passive inc…" at bounding box center [725, 249] width 431 height 131
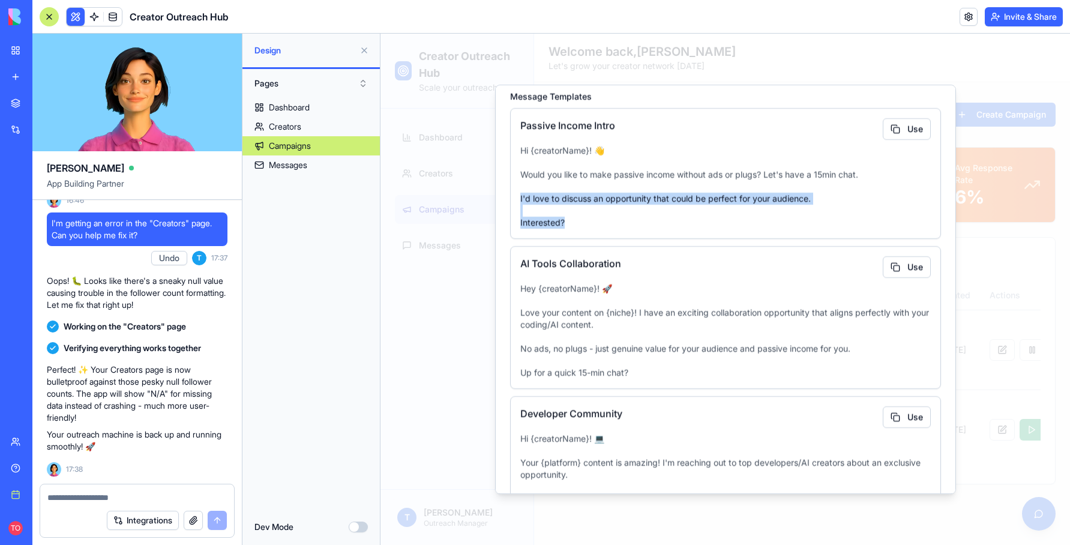
scroll to position [0, 0]
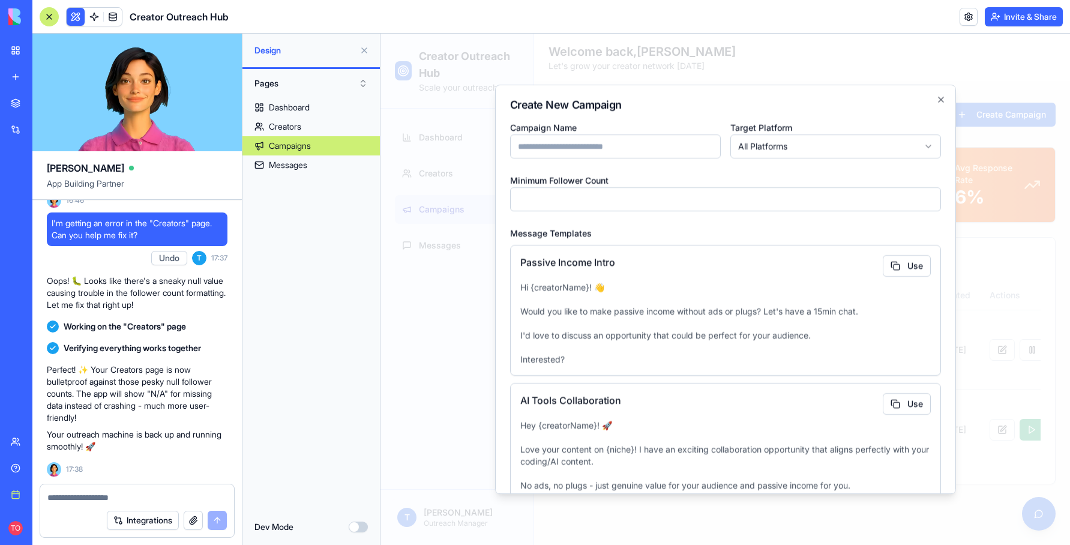
click at [570, 287] on p "Hi {creatorName}! 👋 Would you like to make passive income without ads or plugs?…" at bounding box center [725, 323] width 410 height 84
click at [570, 266] on button "Use" at bounding box center [907, 266] width 48 height 22
click at [570, 147] on input "Campaign Name" at bounding box center [615, 146] width 211 height 24
click at [532, 144] on input "**********" at bounding box center [615, 146] width 211 height 24
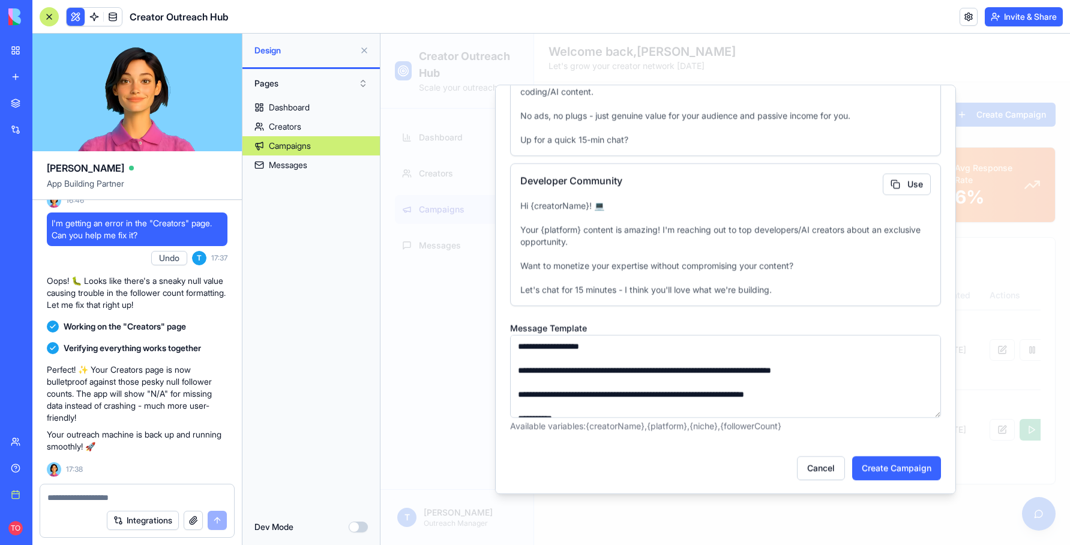
scroll to position [371, 0]
type input "**********"
click at [570, 467] on button "Create Campaign" at bounding box center [896, 467] width 89 height 24
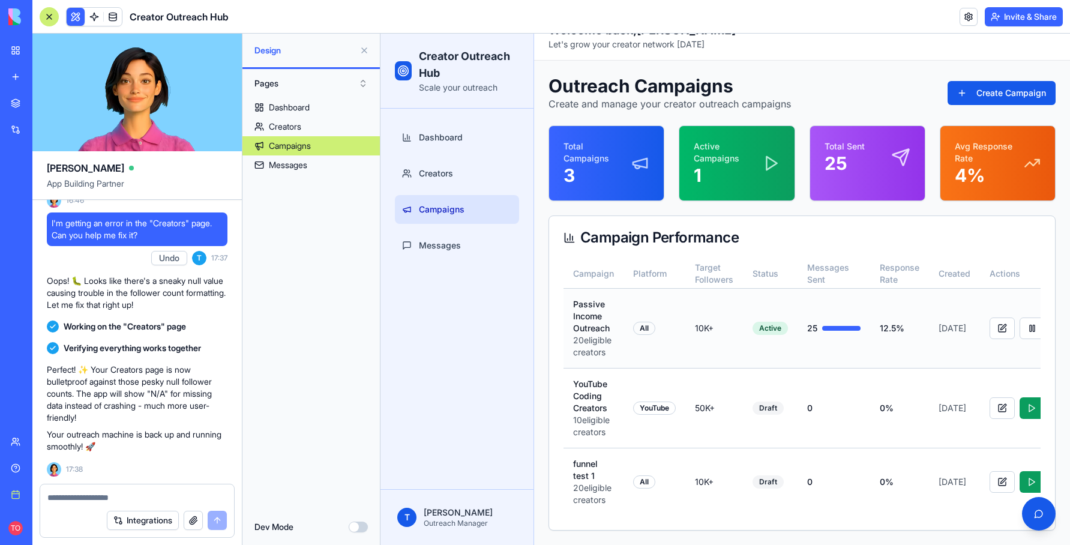
scroll to position [45, 0]
click at [364, 51] on button at bounding box center [364, 50] width 19 height 19
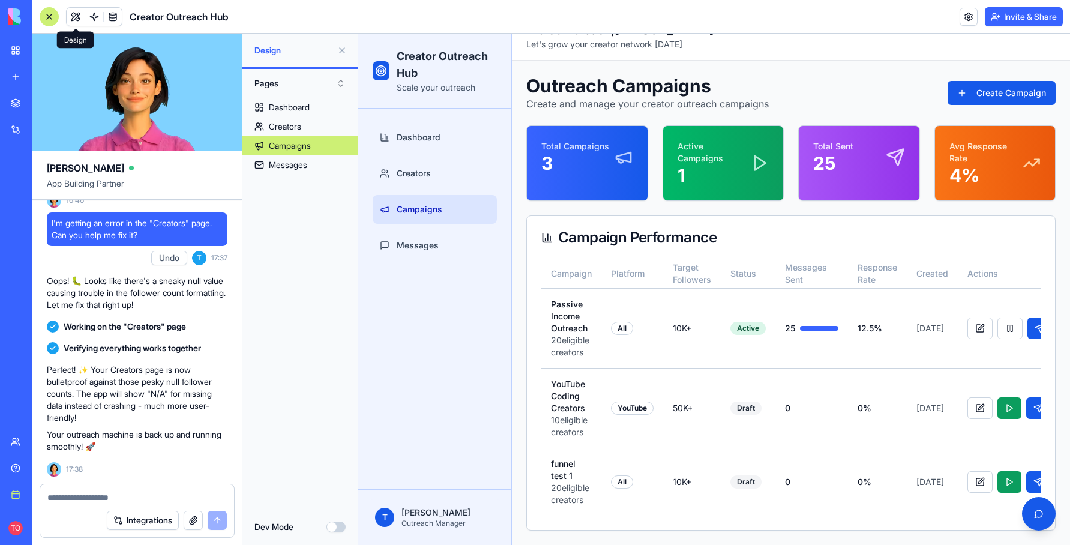
scroll to position [0, 0]
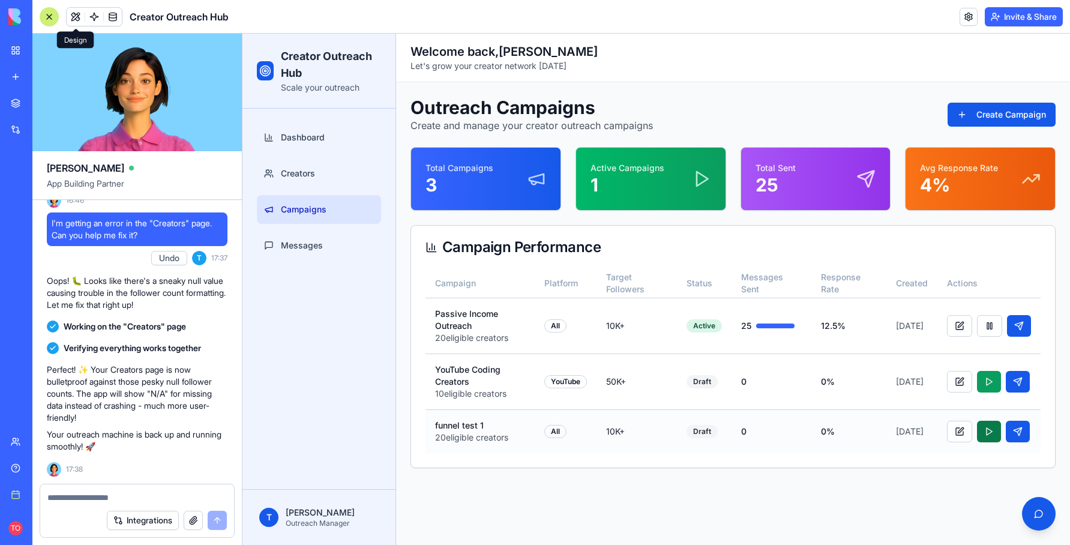
click at [570, 430] on button at bounding box center [989, 432] width 24 height 22
click at [570, 433] on button at bounding box center [1019, 432] width 24 height 22
click at [570, 433] on div at bounding box center [989, 432] width 84 height 22
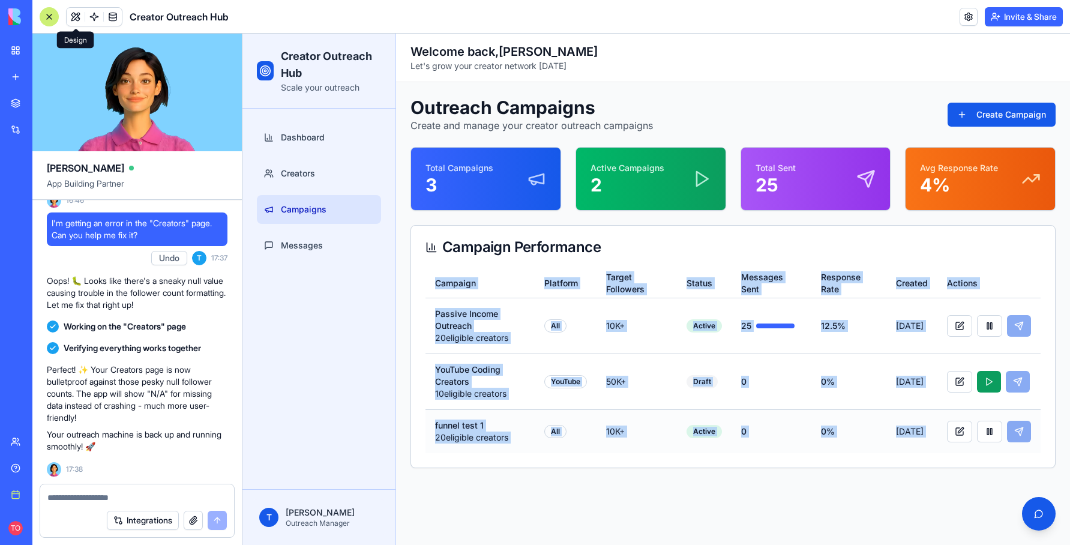
click at [570, 433] on div at bounding box center [989, 432] width 84 height 22
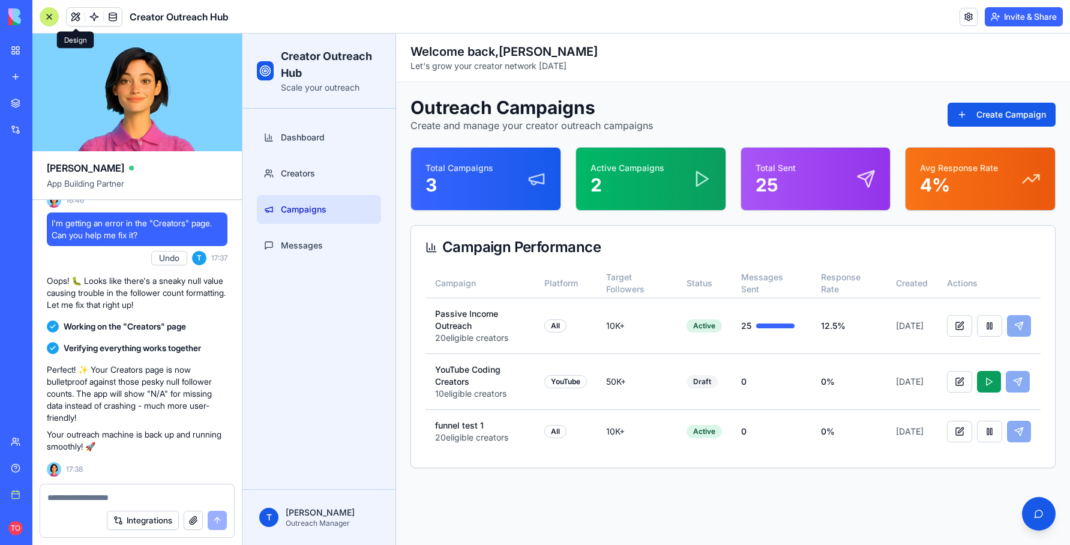
click at [570, 481] on div "Outreach Campaigns Create and manage your creator outreach campaigns Create Cam…" at bounding box center [733, 282] width 674 height 400
